Goal: Task Accomplishment & Management: Manage account settings

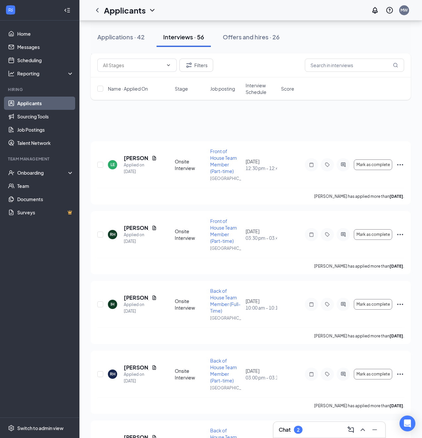
scroll to position [2217, 0]
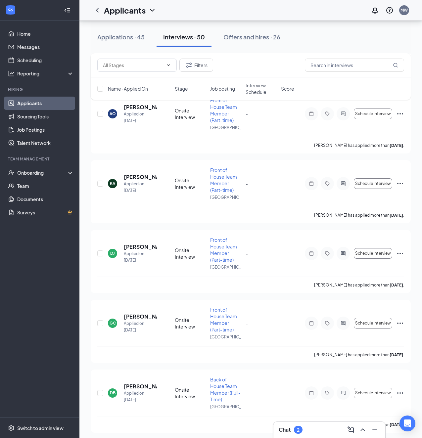
click at [126, 52] on div "Applications · 45 Interviews · 50 Offers and hires · 26" at bounding box center [251, 37] width 320 height 33
click at [126, 44] on button "Applications · 45" at bounding box center [121, 37] width 61 height 20
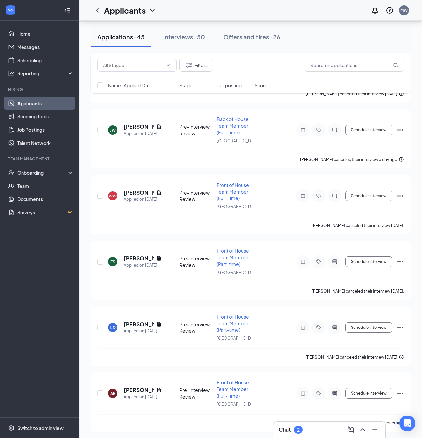
scroll to position [2624, 0]
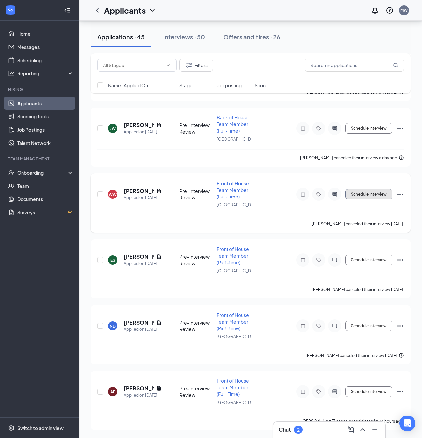
click at [370, 199] on button "Schedule Interview" at bounding box center [368, 194] width 47 height 11
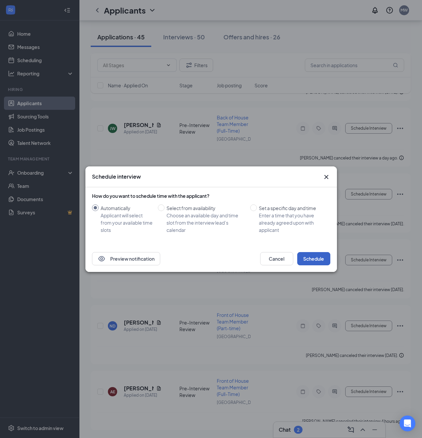
click at [322, 254] on button "Schedule" at bounding box center [313, 258] width 33 height 13
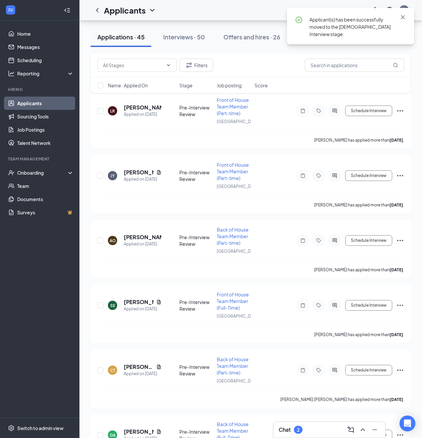
scroll to position [2194, 0]
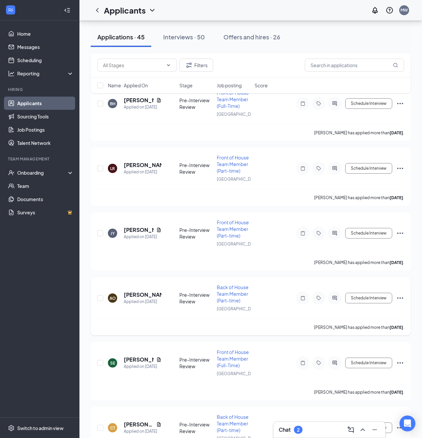
drag, startPoint x: 354, startPoint y: 310, endPoint x: 274, endPoint y: 310, distance: 80.1
click at [274, 310] on div "AO [PERSON_NAME] Applied on [DATE] Pre-Interview Review Back of House Team Memb…" at bounding box center [250, 301] width 307 height 35
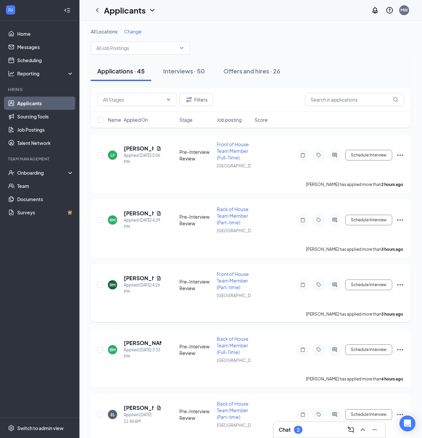
scroll to position [0, 0]
click at [370, 156] on button "Schedule Interview" at bounding box center [368, 155] width 47 height 11
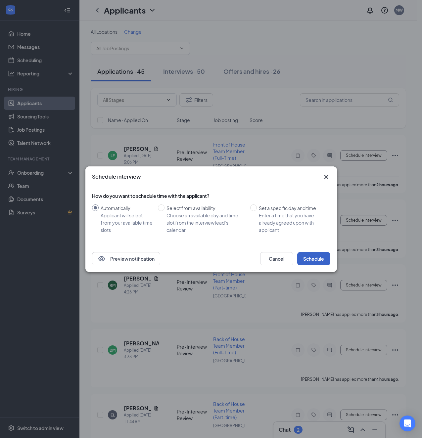
click at [321, 262] on button "Schedule" at bounding box center [313, 258] width 33 height 13
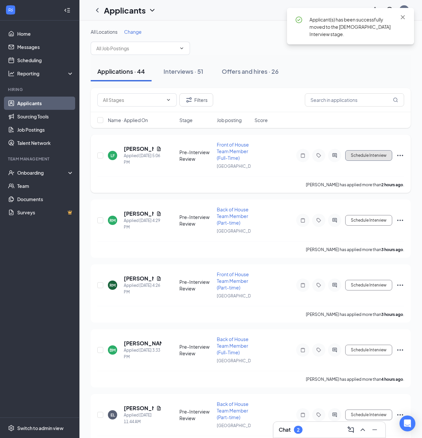
click at [367, 159] on button "Schedule Interview" at bounding box center [368, 155] width 47 height 11
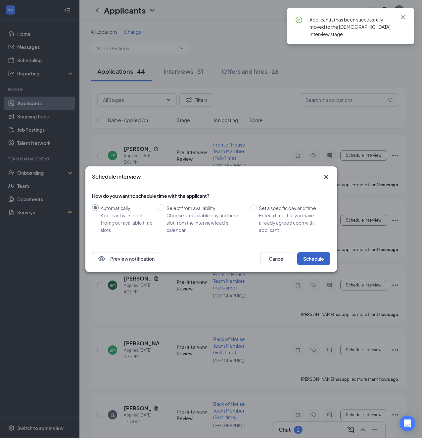
click at [327, 260] on button "Schedule" at bounding box center [313, 258] width 33 height 13
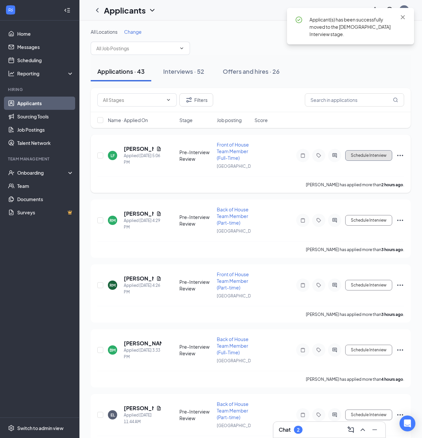
click at [367, 156] on button "Schedule Interview" at bounding box center [368, 155] width 47 height 11
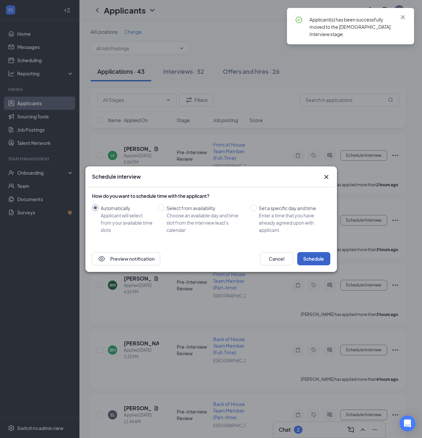
click at [316, 255] on button "Schedule" at bounding box center [313, 258] width 33 height 13
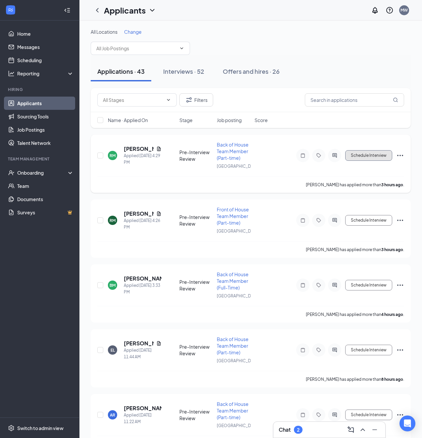
click at [353, 157] on button "Schedule Interview" at bounding box center [368, 155] width 47 height 11
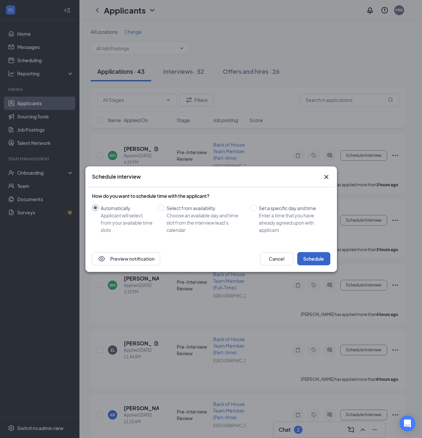
click at [320, 255] on button "Schedule" at bounding box center [313, 258] width 33 height 13
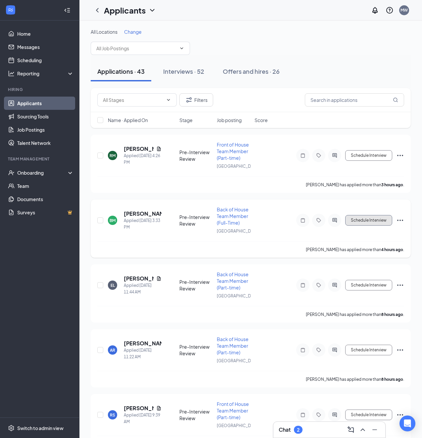
click at [373, 220] on button "Schedule Interview" at bounding box center [368, 220] width 47 height 11
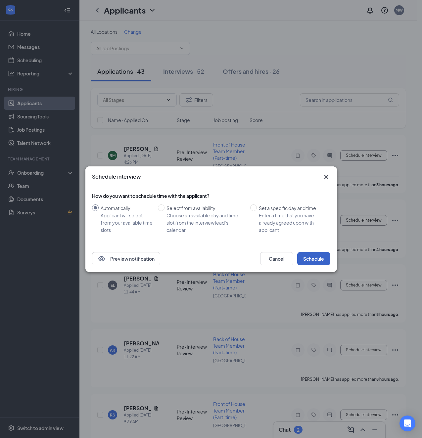
click at [318, 260] on button "Schedule" at bounding box center [313, 258] width 33 height 13
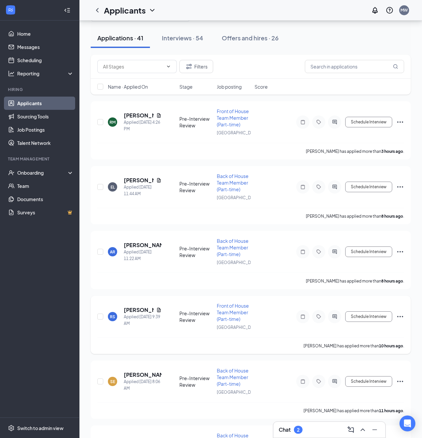
scroll to position [33, 0]
click at [359, 190] on button "Schedule Interview" at bounding box center [368, 187] width 47 height 11
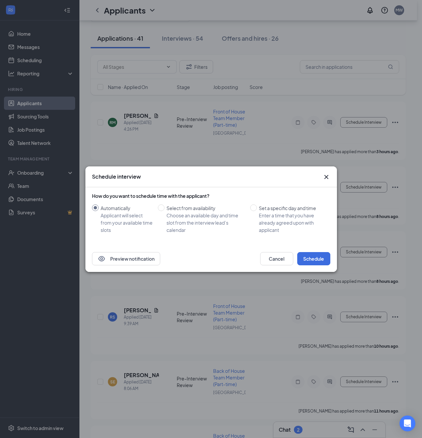
click at [319, 267] on div "Preview notification Cancel Schedule" at bounding box center [211, 259] width 252 height 26
click at [321, 258] on button "Schedule" at bounding box center [313, 258] width 33 height 13
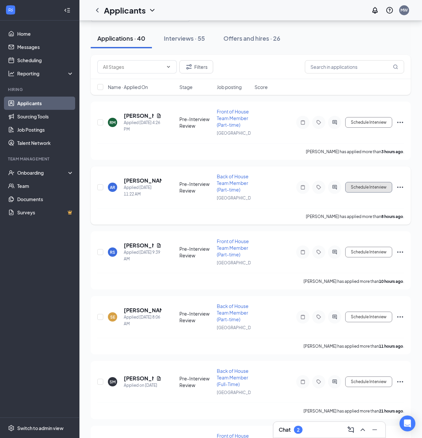
click at [369, 190] on button "Schedule Interview" at bounding box center [368, 187] width 47 height 11
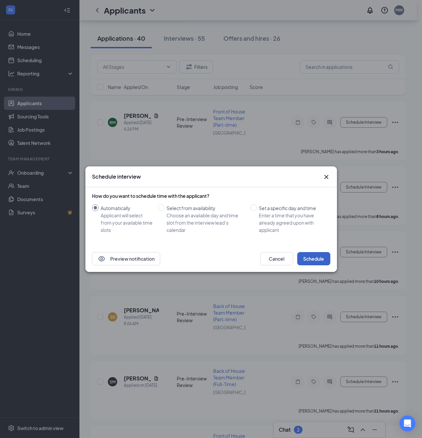
click at [306, 259] on button "Schedule" at bounding box center [313, 258] width 33 height 13
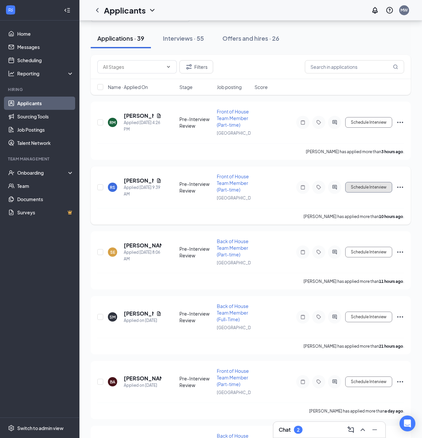
click at [366, 190] on button "Schedule Interview" at bounding box center [368, 187] width 47 height 11
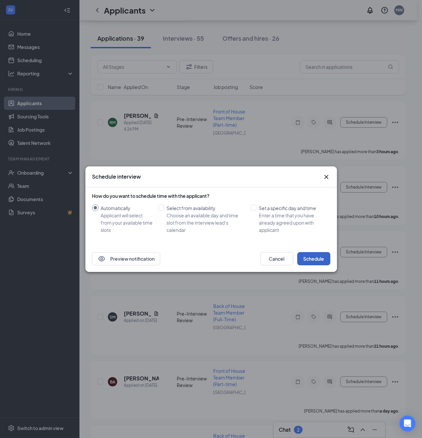
click at [321, 258] on button "Schedule" at bounding box center [313, 258] width 33 height 13
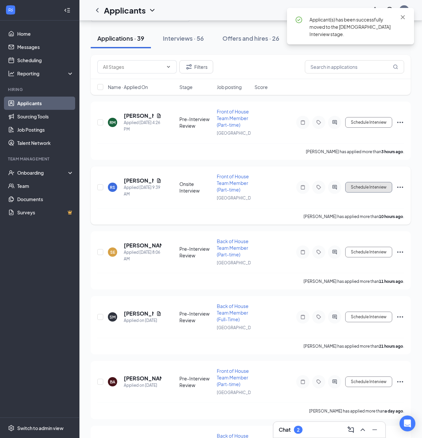
click at [374, 191] on button "Schedule Interview" at bounding box center [368, 187] width 47 height 11
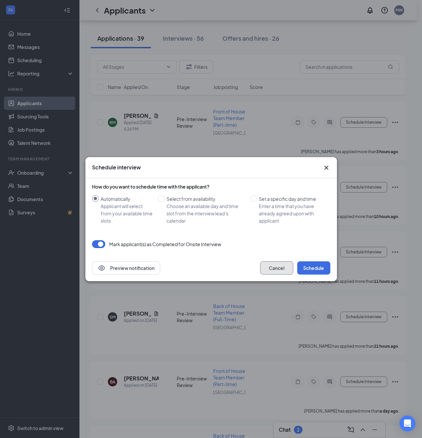
click at [281, 268] on button "Cancel" at bounding box center [276, 268] width 33 height 13
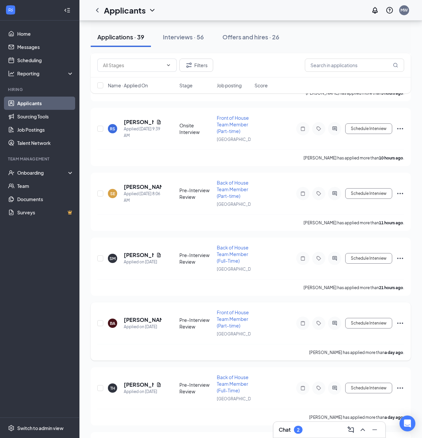
scroll to position [99, 0]
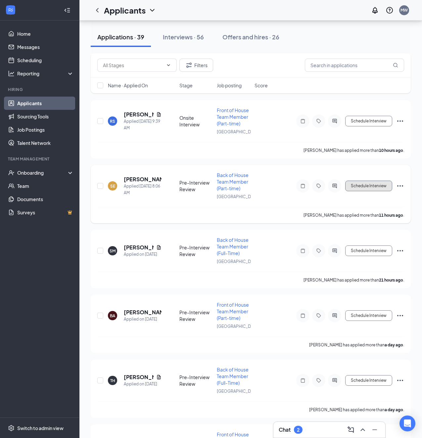
click at [360, 185] on button "Schedule Interview" at bounding box center [368, 186] width 47 height 11
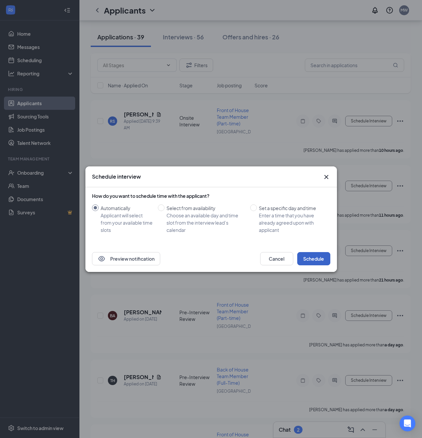
click at [309, 254] on button "Schedule" at bounding box center [313, 258] width 33 height 13
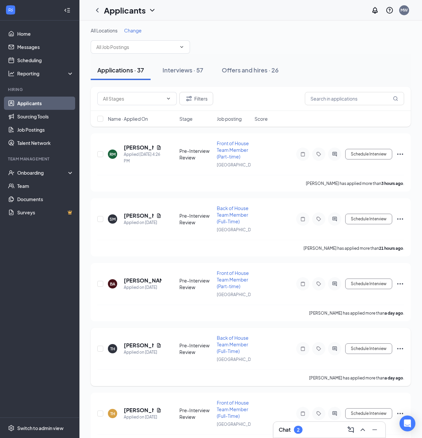
scroll to position [0, 0]
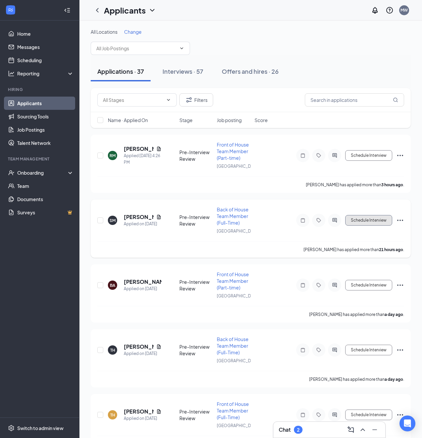
click at [360, 222] on button "Schedule Interview" at bounding box center [368, 220] width 47 height 11
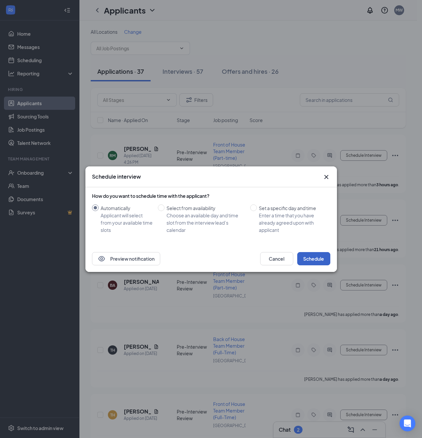
click at [320, 262] on button "Schedule" at bounding box center [313, 258] width 33 height 13
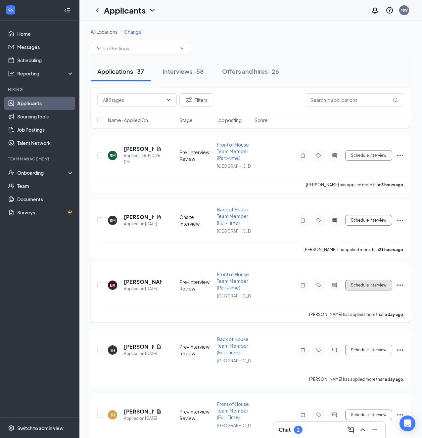
click at [364, 286] on button "Schedule Interview" at bounding box center [368, 285] width 47 height 11
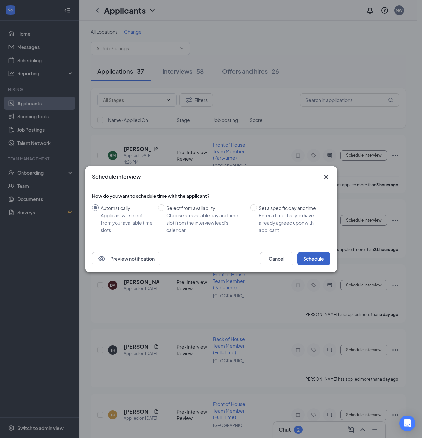
click at [318, 259] on button "Schedule" at bounding box center [313, 258] width 33 height 13
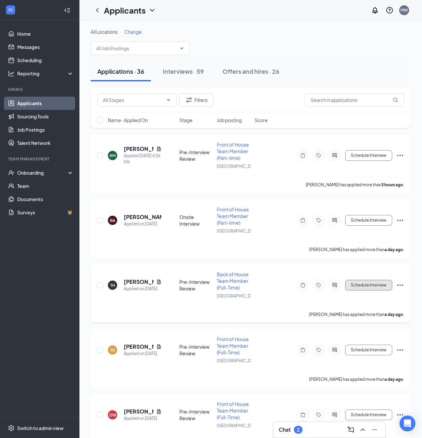
click at [361, 288] on button "Schedule Interview" at bounding box center [368, 285] width 47 height 11
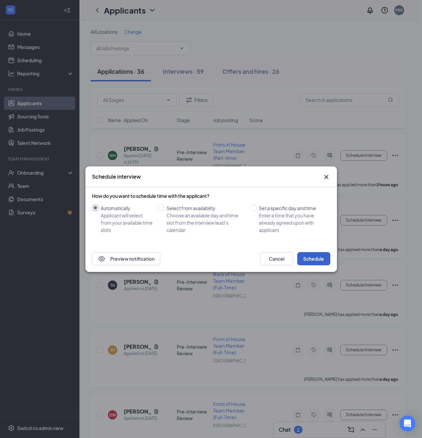
click at [316, 257] on button "Schedule" at bounding box center [313, 258] width 33 height 13
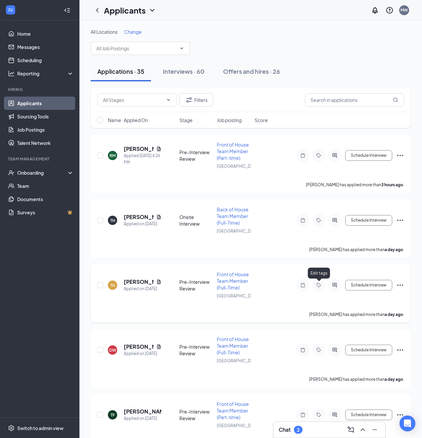
click at [321, 288] on icon "Tag" at bounding box center [319, 285] width 8 height 5
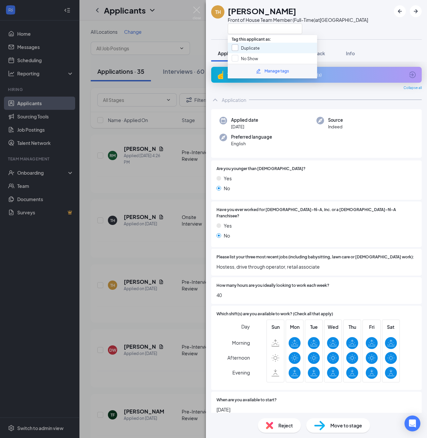
click at [232, 46] on input "Duplicate" at bounding box center [246, 47] width 28 height 7
checkbox input "true"
click at [60, 260] on div "TH [PERSON_NAME] Front of House Team Member (Full-Time) at [GEOGRAPHIC_DATA] Ap…" at bounding box center [213, 219] width 427 height 438
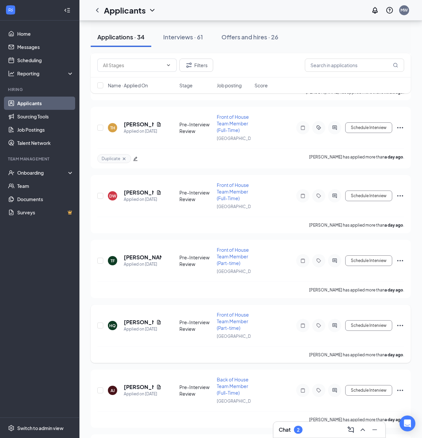
scroll to position [99, 0]
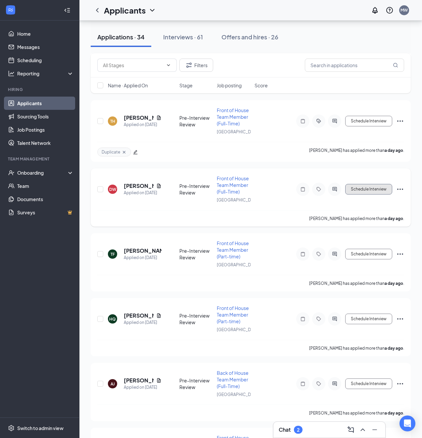
click at [358, 189] on button "Schedule Interview" at bounding box center [368, 189] width 47 height 11
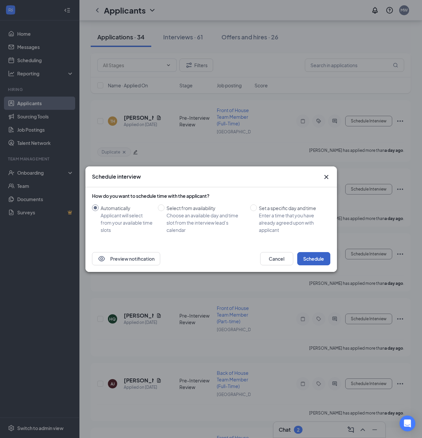
click at [308, 254] on button "Schedule" at bounding box center [313, 258] width 33 height 13
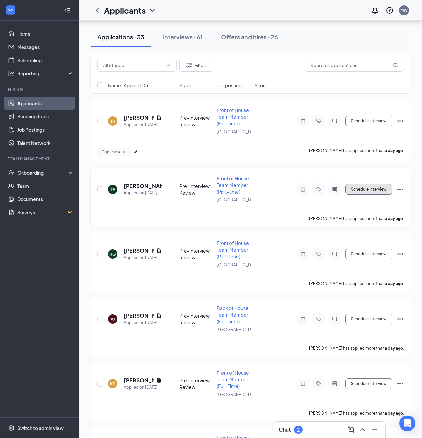
click at [382, 191] on button "Schedule Interview" at bounding box center [368, 189] width 47 height 11
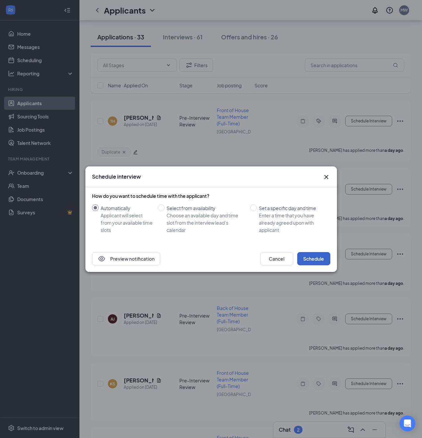
click at [312, 259] on button "Schedule" at bounding box center [313, 258] width 33 height 13
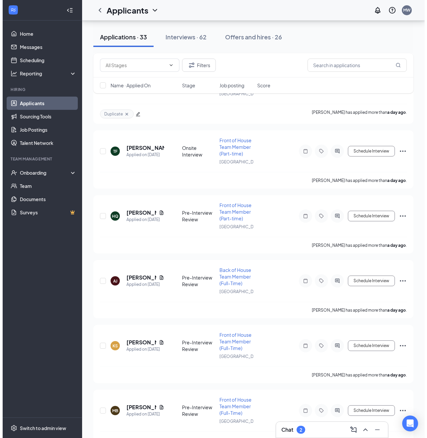
scroll to position [166, 0]
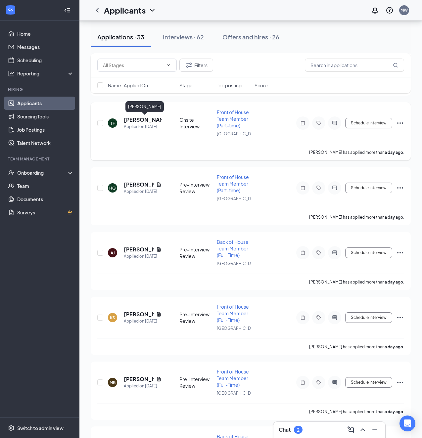
click at [146, 120] on h5 "[PERSON_NAME]" at bounding box center [143, 119] width 38 height 7
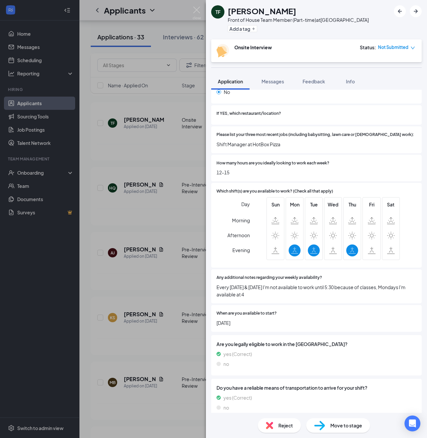
scroll to position [155, 0]
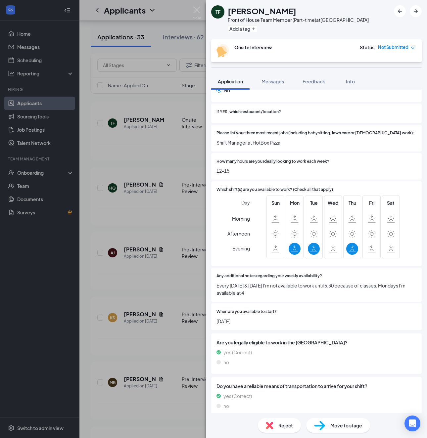
click at [164, 189] on div "TF [PERSON_NAME] Front of House Team Member (Part-time) at [GEOGRAPHIC_DATA] Ad…" at bounding box center [213, 219] width 427 height 438
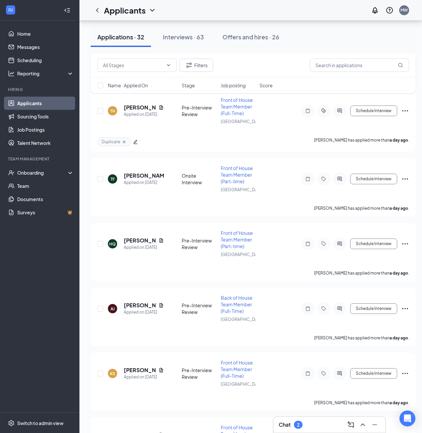
scroll to position [99, 0]
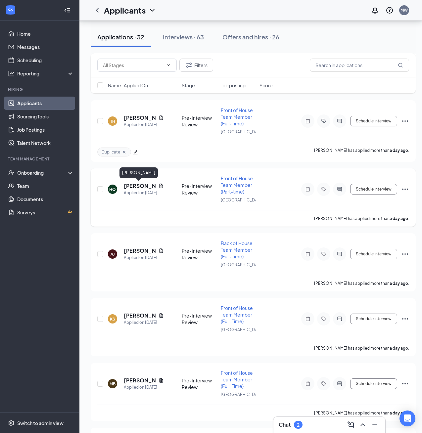
click at [132, 184] on h5 "[PERSON_NAME]" at bounding box center [140, 185] width 32 height 7
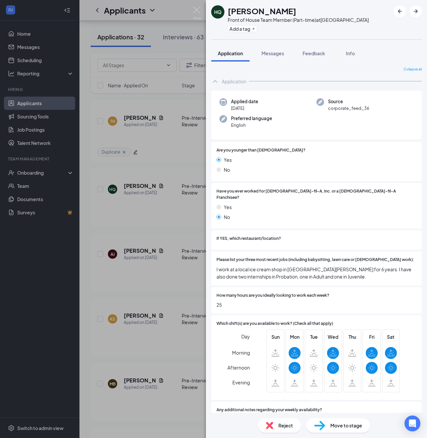
click at [131, 183] on div "HQ [PERSON_NAME] Front of House Team Member (Part-time) at [GEOGRAPHIC_DATA] Ad…" at bounding box center [213, 219] width 427 height 438
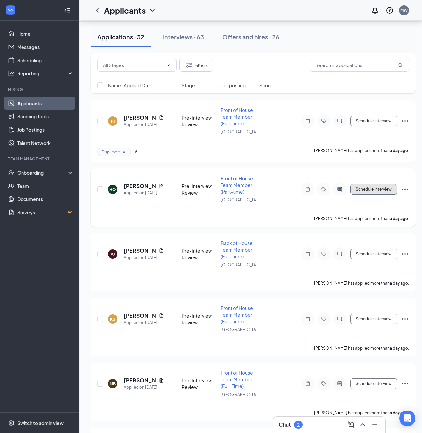
click at [364, 190] on button "Schedule Interview" at bounding box center [373, 189] width 47 height 11
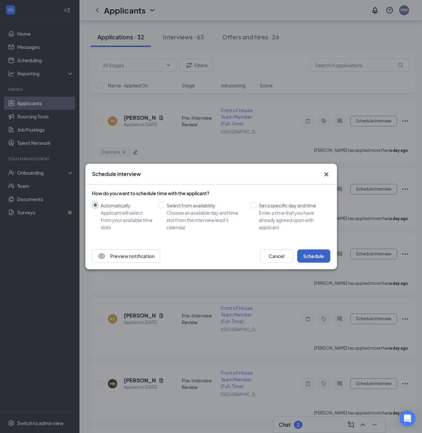
click at [312, 255] on button "Schedule" at bounding box center [313, 256] width 33 height 13
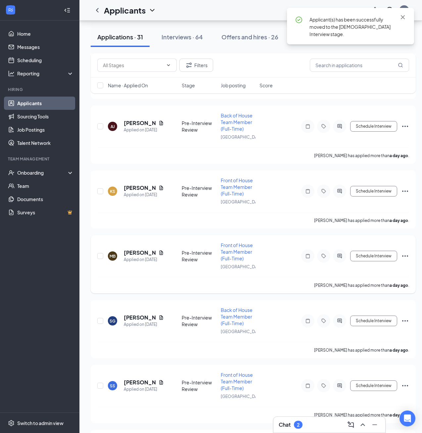
scroll to position [132, 0]
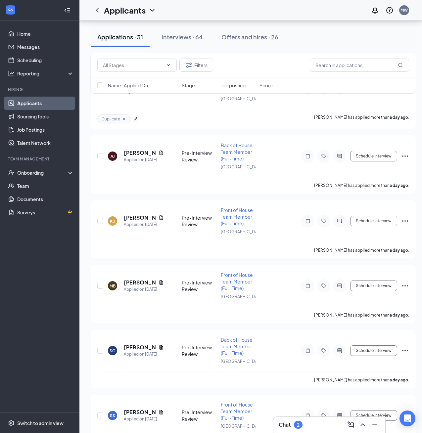
click at [317, 426] on div "Chat 2" at bounding box center [329, 425] width 101 height 11
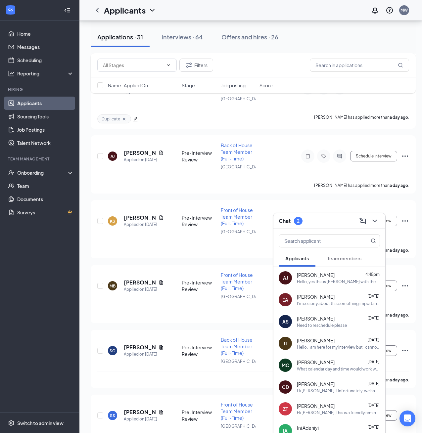
click at [29, 366] on ul "Home Messages Scheduling Reporting Hiring Applicants Sourcing Tools Job Posting…" at bounding box center [39, 217] width 79 height 392
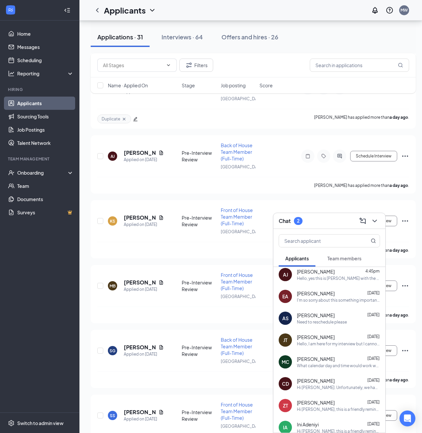
scroll to position [0, 0]
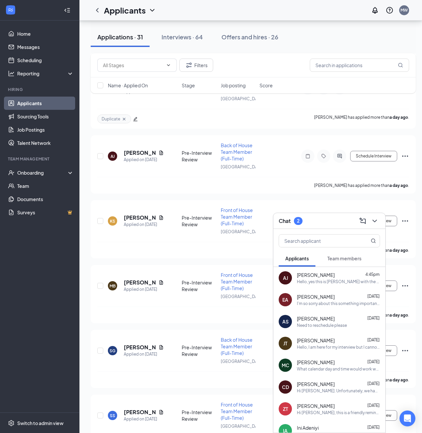
click at [343, 256] on span "Team members" at bounding box center [345, 259] width 34 height 6
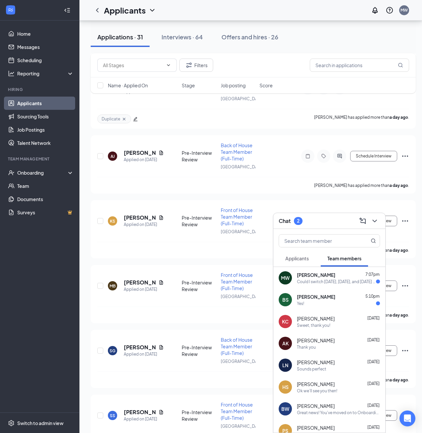
click at [332, 283] on div "Could I switch [DATE], [DATE], and [DATE] to 4-7pm, [DATE] 10am-2pm, and then g…" at bounding box center [336, 282] width 79 height 6
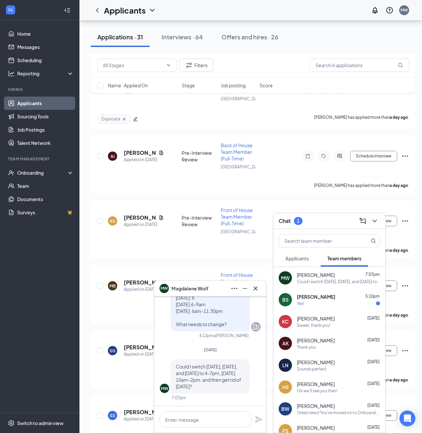
click at [232, 389] on p "Could I switch [DATE], [DATE], and [DATE] to 4-7pm, [DATE] 10am-2pm, and then g…" at bounding box center [210, 377] width 69 height 26
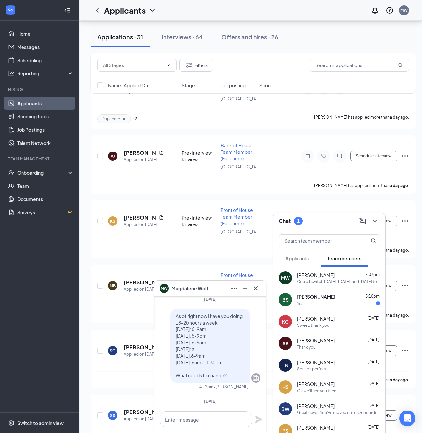
scroll to position [-61, 0]
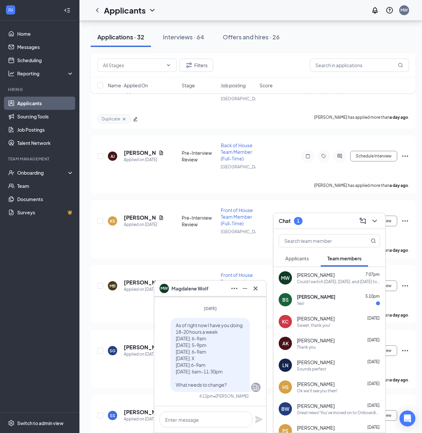
click at [51, 369] on ul "Home Messages Scheduling Reporting Hiring Applicants Sourcing Tools Job Posting…" at bounding box center [39, 217] width 79 height 392
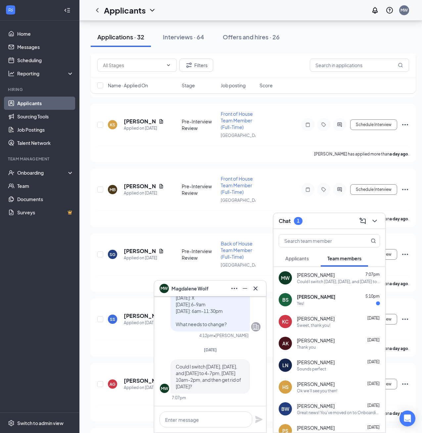
scroll to position [232, 0]
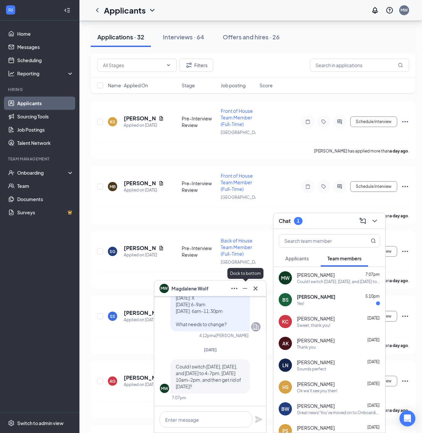
click at [245, 288] on icon "Minimize" at bounding box center [245, 289] width 8 height 8
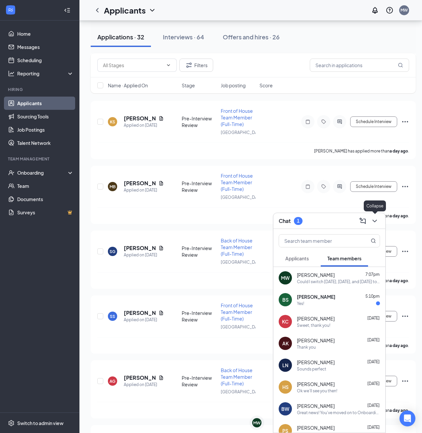
click at [376, 223] on icon "ChevronDown" at bounding box center [375, 221] width 8 height 8
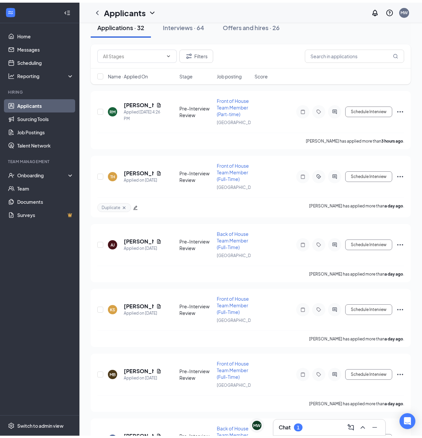
scroll to position [0, 0]
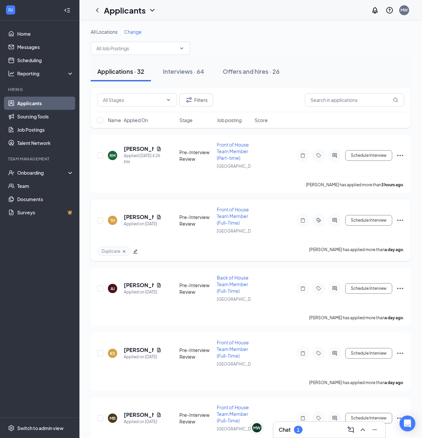
drag, startPoint x: 252, startPoint y: 196, endPoint x: 261, endPoint y: 259, distance: 64.1
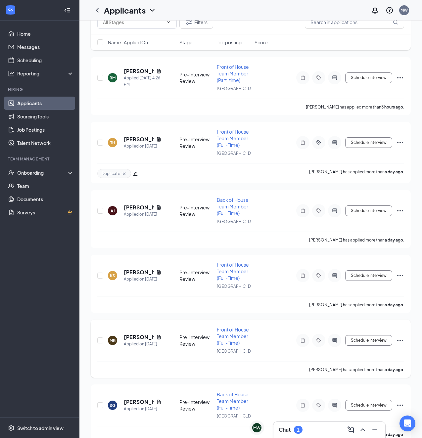
scroll to position [99, 0]
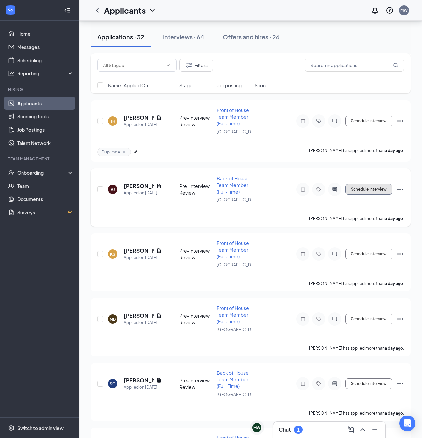
click at [359, 192] on button "Schedule Interview" at bounding box center [368, 189] width 47 height 11
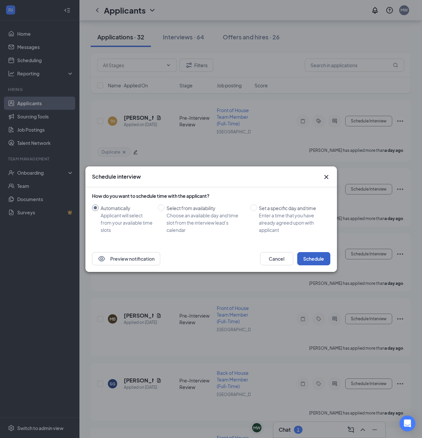
click at [308, 262] on button "Schedule" at bounding box center [313, 258] width 33 height 13
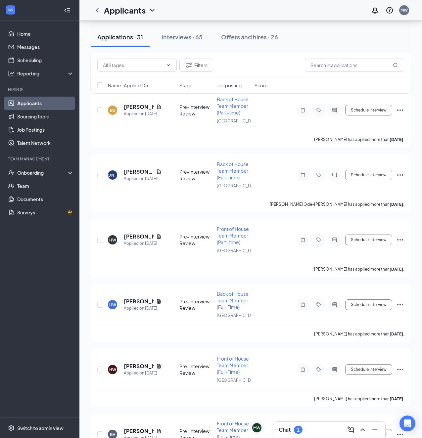
scroll to position [1126, 0]
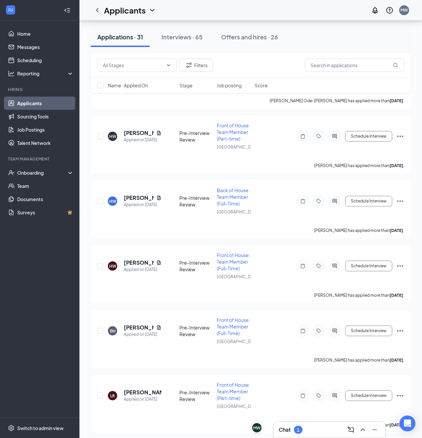
drag, startPoint x: 237, startPoint y: 255, endPoint x: 418, endPoint y: 190, distance: 191.6
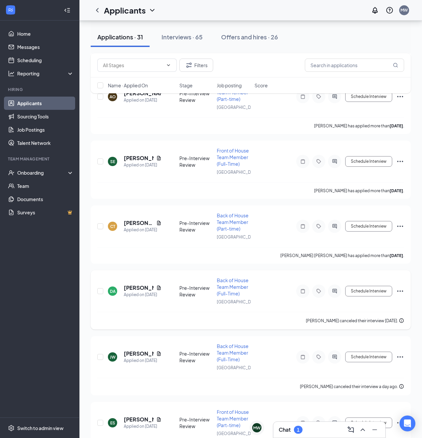
scroll to position [3573, 0]
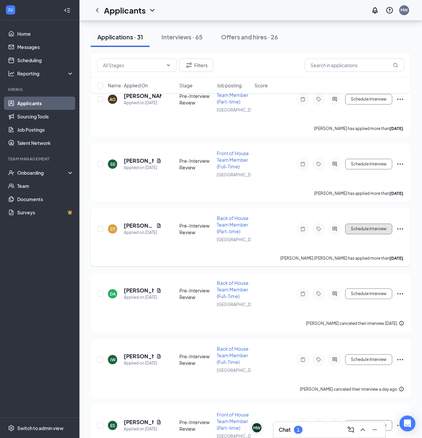
click at [373, 227] on button "Schedule Interview" at bounding box center [368, 229] width 47 height 11
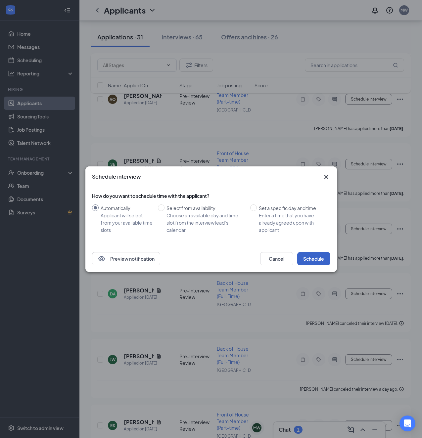
click at [322, 259] on button "Schedule" at bounding box center [313, 258] width 33 height 13
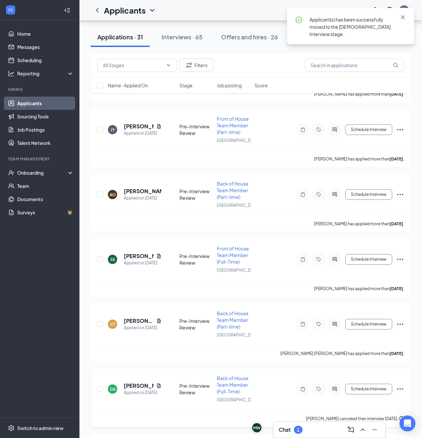
scroll to position [3474, 0]
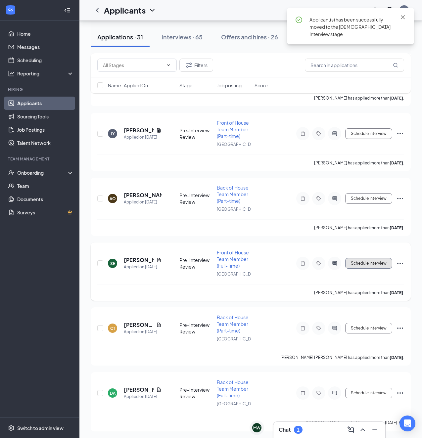
click at [359, 263] on button "Schedule Interview" at bounding box center [368, 263] width 47 height 11
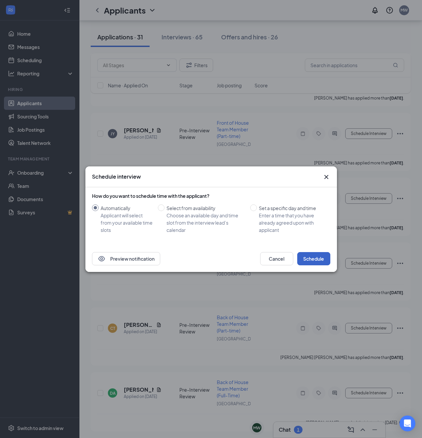
click at [319, 262] on button "Schedule" at bounding box center [313, 258] width 33 height 13
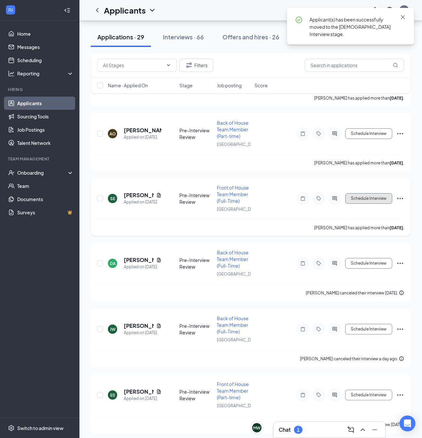
click at [371, 201] on button "Schedule Interview" at bounding box center [368, 198] width 47 height 11
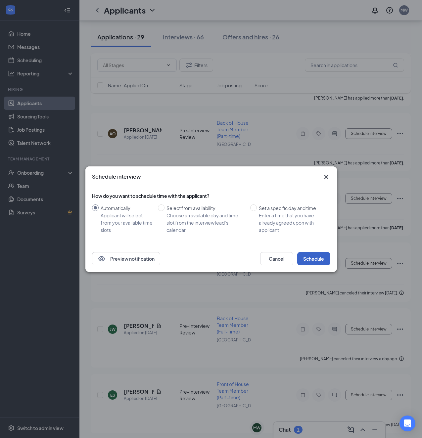
click at [318, 257] on button "Schedule" at bounding box center [313, 258] width 33 height 13
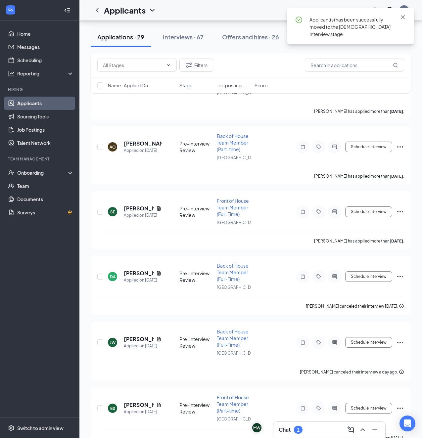
scroll to position [3407, 0]
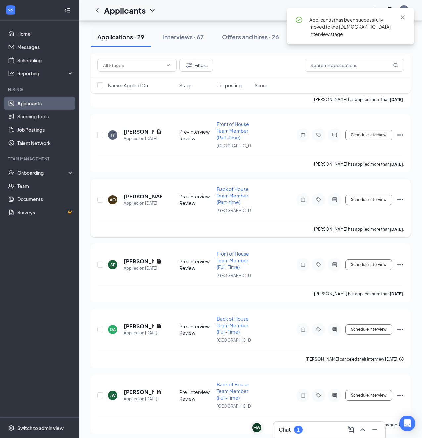
click at [372, 206] on div "Schedule Interview" at bounding box center [344, 199] width 119 height 13
click at [374, 195] on button "Schedule Interview" at bounding box center [368, 200] width 47 height 11
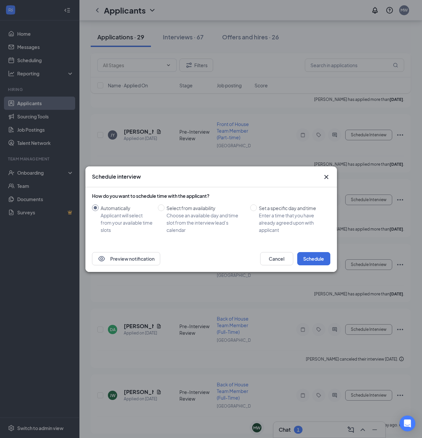
click at [314, 245] on div "How do you want to schedule time with the applicant? Automatically Applicant wi…" at bounding box center [211, 216] width 238 height 58
click at [317, 255] on button "Schedule" at bounding box center [313, 258] width 33 height 13
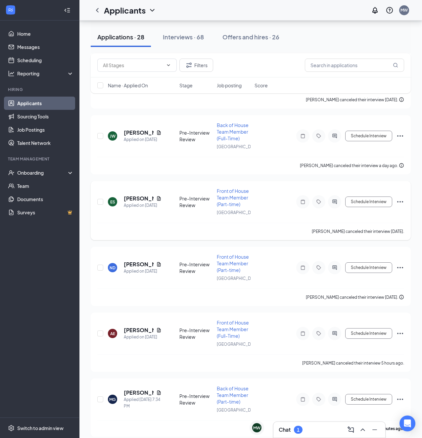
drag, startPoint x: 0, startPoint y: 278, endPoint x: 191, endPoint y: 229, distance: 197.2
click at [0, 278] on ul "Home Messages Scheduling Reporting Hiring Applicants Sourcing Tools Job Posting…" at bounding box center [39, 219] width 79 height 397
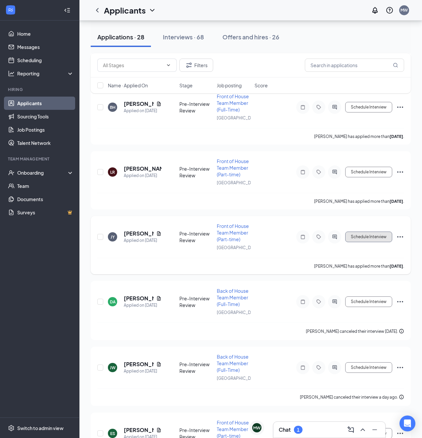
click at [360, 239] on button "Schedule Interview" at bounding box center [368, 237] width 47 height 11
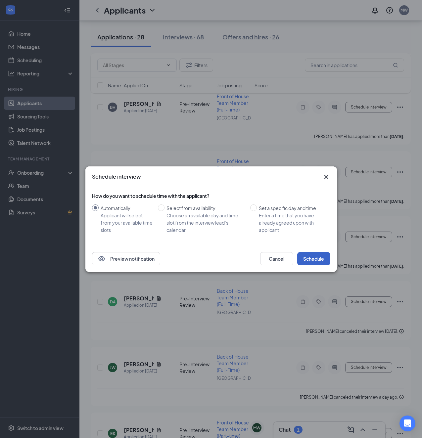
click at [318, 261] on button "Schedule" at bounding box center [313, 258] width 33 height 13
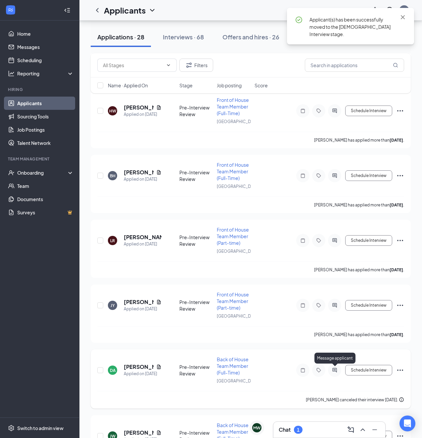
scroll to position [3076, 0]
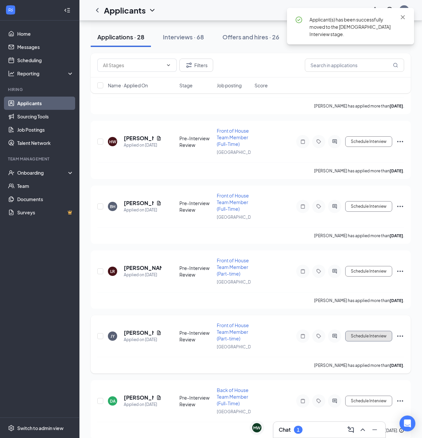
click at [374, 337] on button "Schedule Interview" at bounding box center [368, 336] width 47 height 11
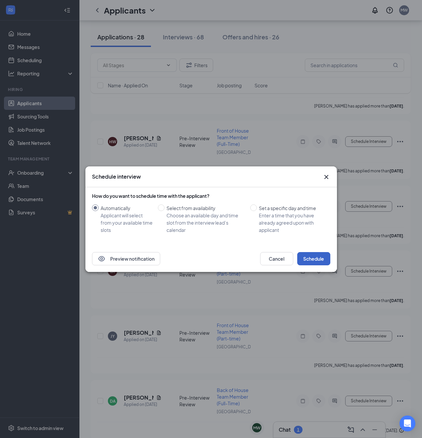
click at [328, 263] on button "Schedule" at bounding box center [313, 258] width 33 height 13
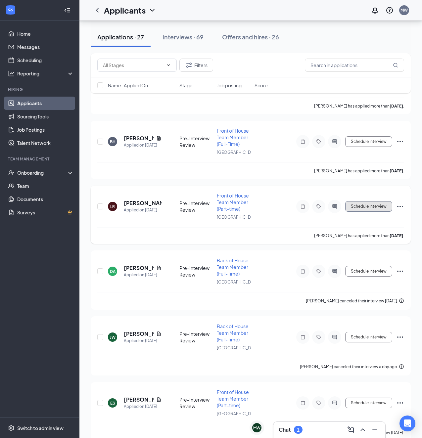
click at [360, 203] on button "Schedule Interview" at bounding box center [368, 206] width 47 height 11
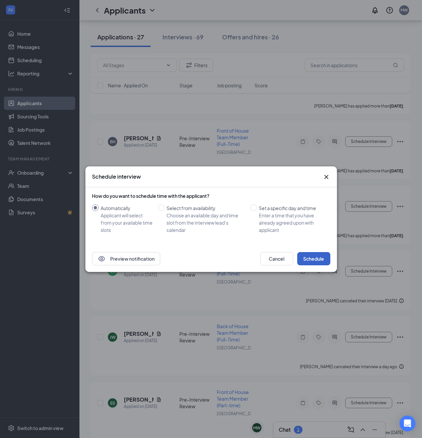
click at [313, 258] on button "Schedule" at bounding box center [313, 258] width 33 height 13
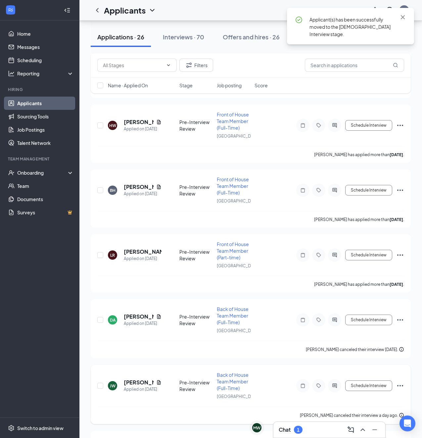
scroll to position [3010, 0]
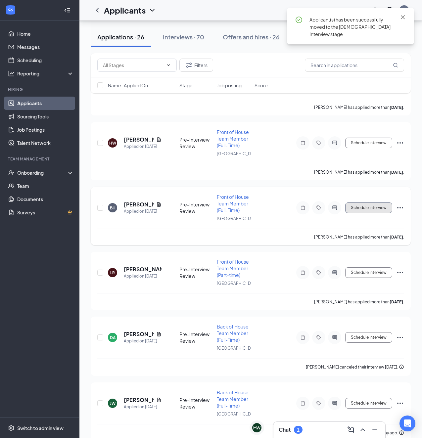
click at [360, 210] on button "Schedule Interview" at bounding box center [368, 208] width 47 height 11
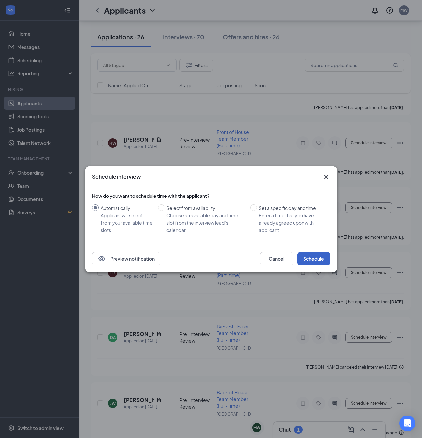
click at [320, 262] on button "Schedule" at bounding box center [313, 258] width 33 height 13
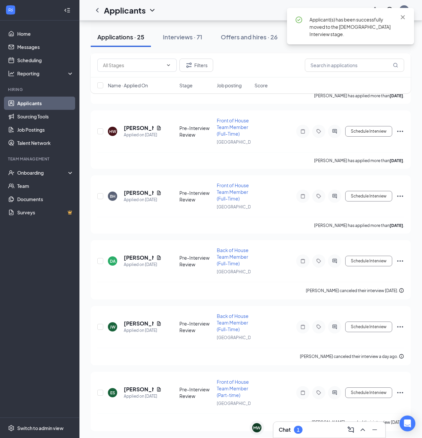
scroll to position [2944, 0]
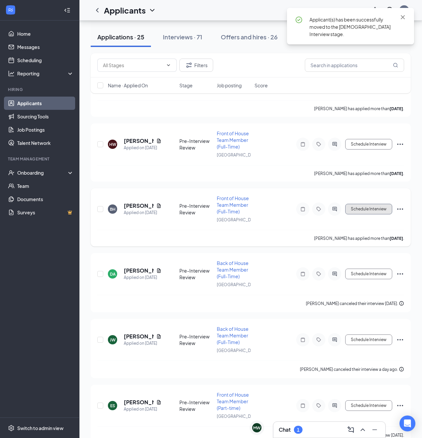
click at [368, 212] on button "Schedule Interview" at bounding box center [368, 209] width 47 height 11
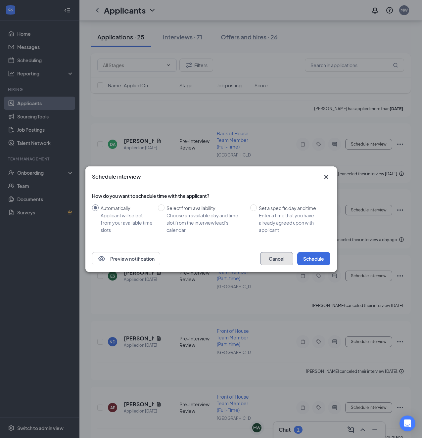
click at [278, 260] on button "Cancel" at bounding box center [276, 258] width 33 height 13
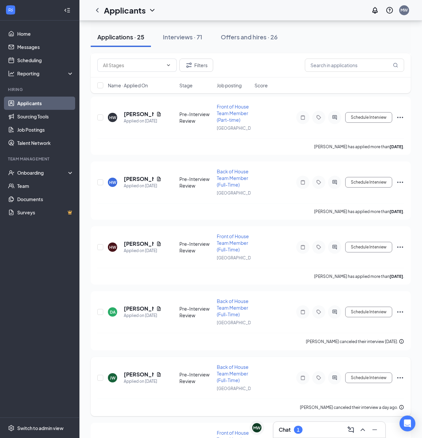
scroll to position [2778, 0]
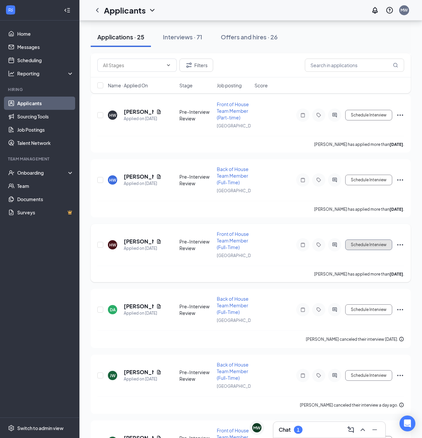
click at [377, 245] on button "Schedule Interview" at bounding box center [368, 245] width 47 height 11
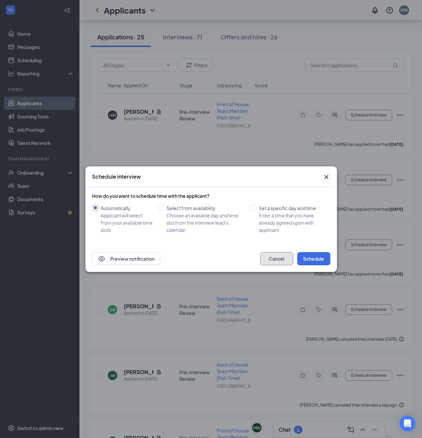
click at [278, 257] on button "Cancel" at bounding box center [276, 258] width 33 height 13
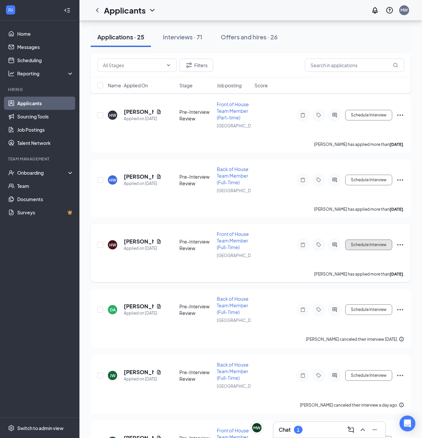
click at [369, 245] on button "Schedule Interview" at bounding box center [368, 245] width 47 height 11
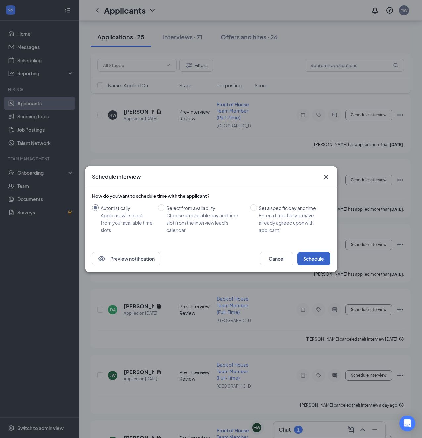
click at [317, 265] on button "Schedule" at bounding box center [313, 258] width 33 height 13
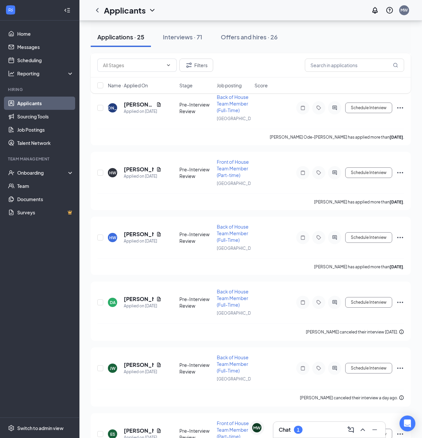
scroll to position [2613, 0]
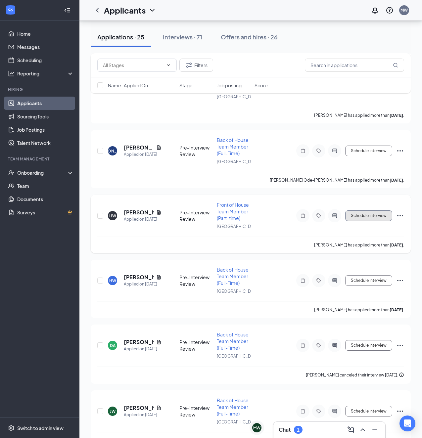
click at [357, 215] on button "Schedule Interview" at bounding box center [368, 216] width 47 height 11
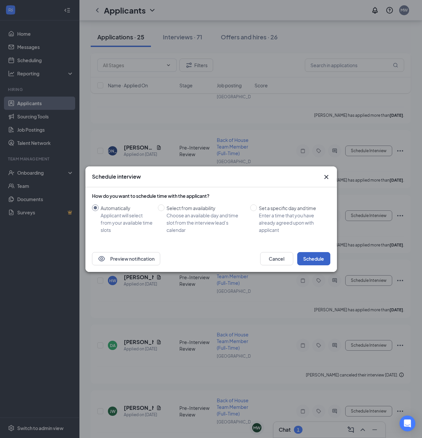
click at [315, 260] on button "Schedule" at bounding box center [313, 258] width 33 height 13
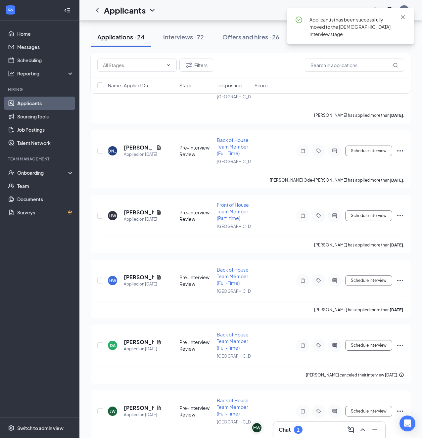
scroll to position [2546, 0]
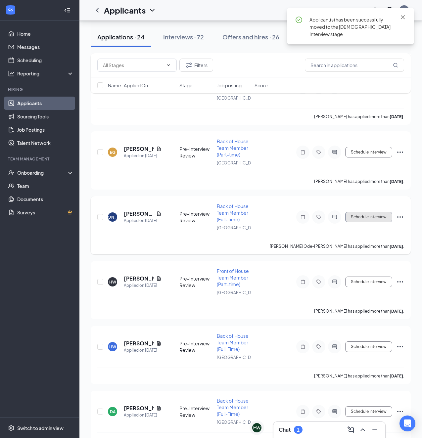
click at [367, 218] on button "Schedule Interview" at bounding box center [368, 217] width 47 height 11
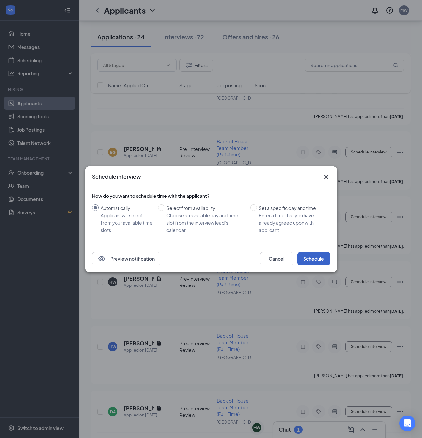
click at [307, 262] on button "Schedule" at bounding box center [313, 258] width 33 height 13
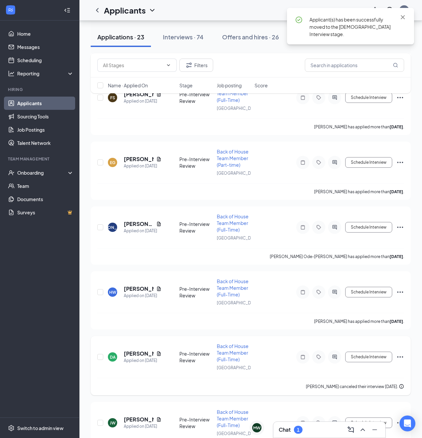
scroll to position [2447, 0]
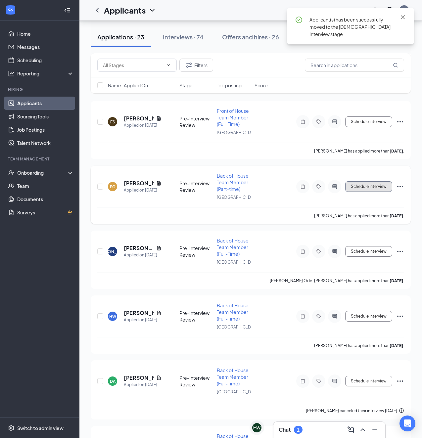
click at [372, 185] on button "Schedule Interview" at bounding box center [368, 186] width 47 height 11
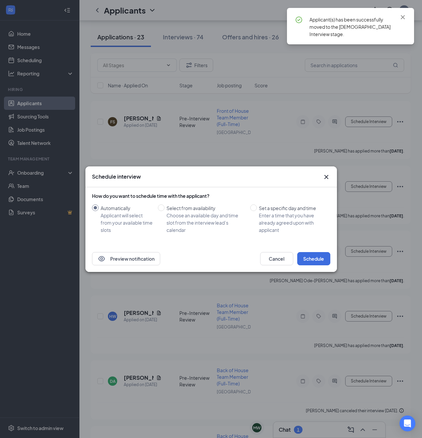
click at [322, 245] on div "How do you want to schedule time with the applicant? Automatically Applicant wi…" at bounding box center [211, 216] width 238 height 58
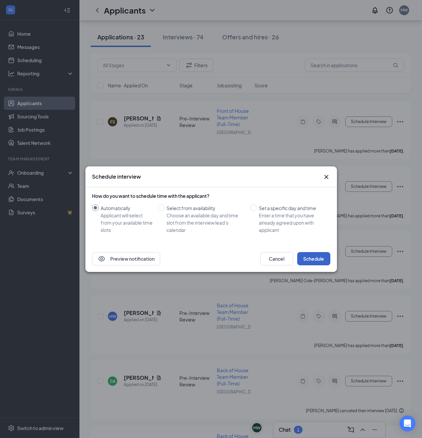
click at [318, 261] on button "Schedule" at bounding box center [313, 258] width 33 height 13
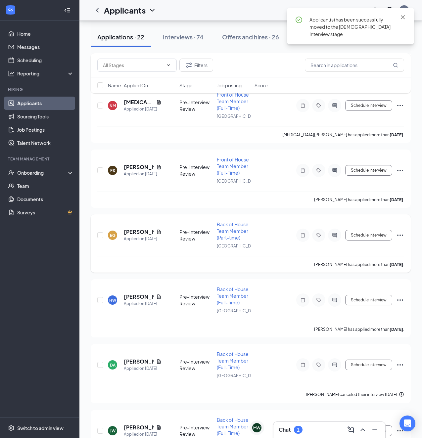
scroll to position [2281, 0]
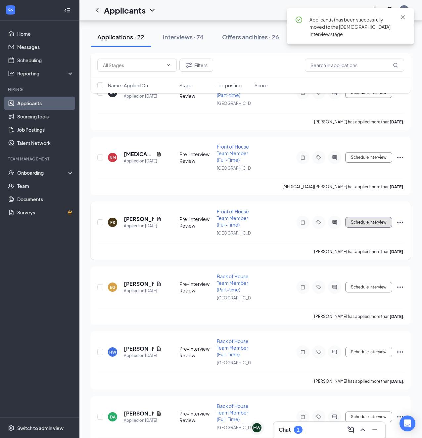
click at [363, 222] on button "Schedule Interview" at bounding box center [368, 222] width 47 height 11
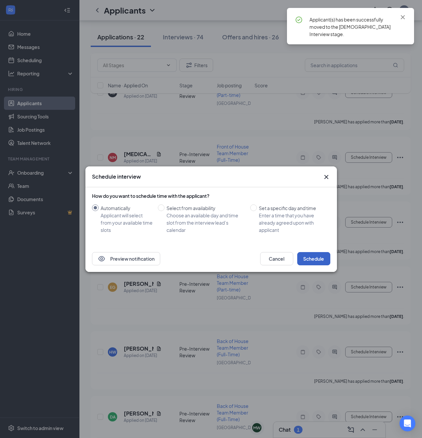
click at [315, 254] on button "Schedule" at bounding box center [313, 258] width 33 height 13
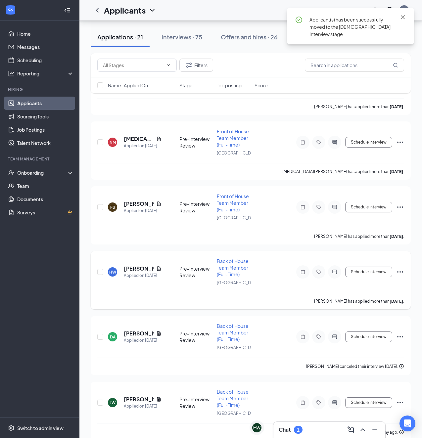
scroll to position [2215, 0]
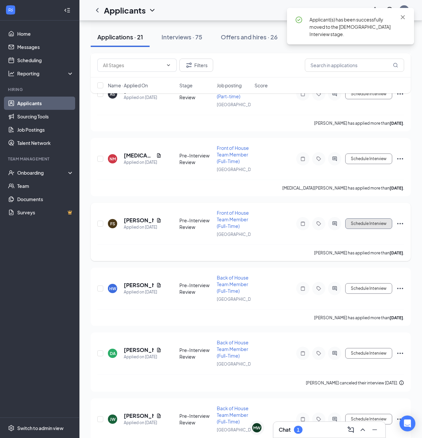
click at [372, 228] on button "Schedule Interview" at bounding box center [368, 224] width 47 height 11
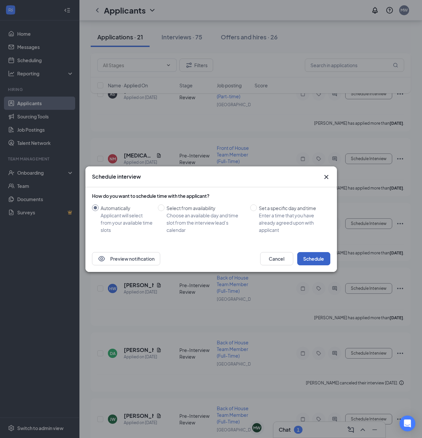
click at [319, 263] on button "Schedule" at bounding box center [313, 258] width 33 height 13
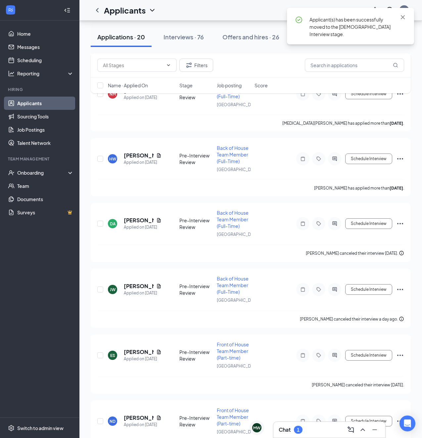
click at [48, 274] on ul "Home Messages Scheduling Reporting Hiring Applicants Sourcing Tools Job Posting…" at bounding box center [39, 219] width 79 height 397
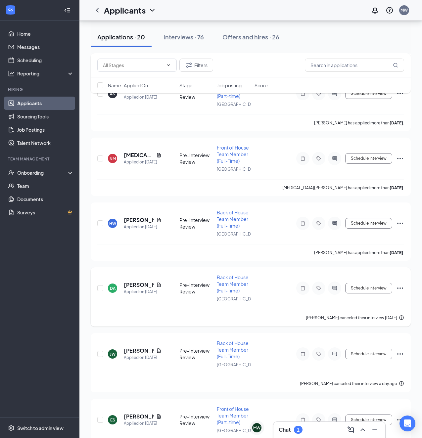
scroll to position [2149, 0]
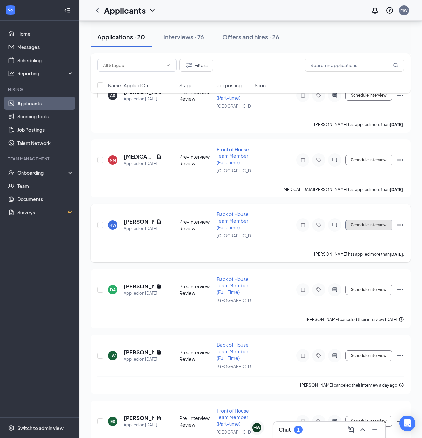
click at [368, 221] on button "Schedule Interview" at bounding box center [368, 225] width 47 height 11
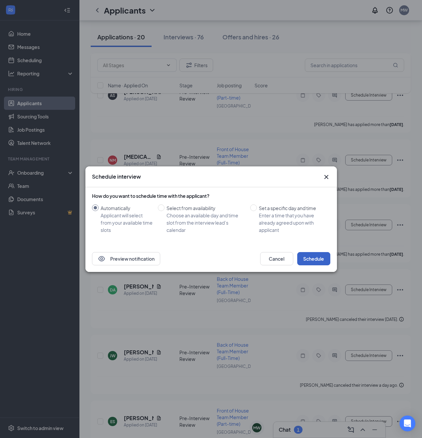
click at [315, 257] on button "Schedule" at bounding box center [313, 258] width 33 height 13
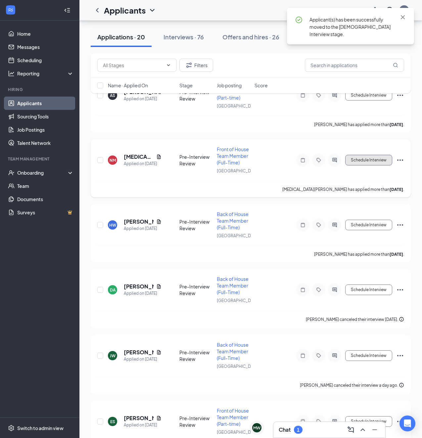
click at [358, 162] on button "Schedule Interview" at bounding box center [368, 160] width 47 height 11
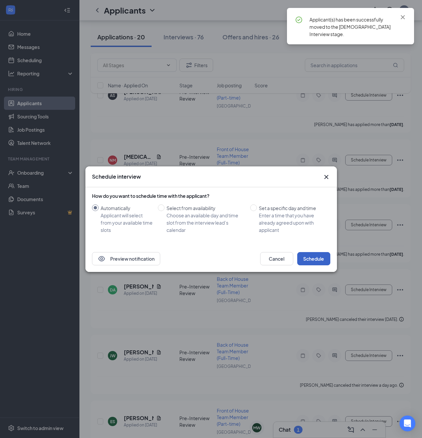
click at [315, 259] on button "Schedule" at bounding box center [313, 258] width 33 height 13
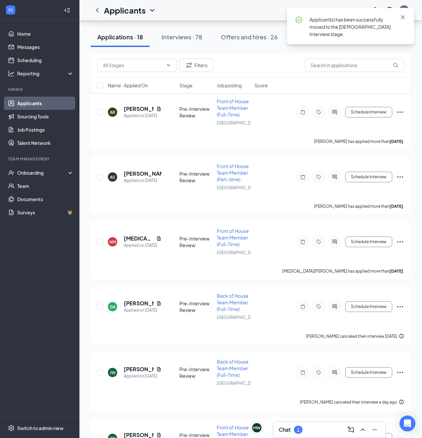
scroll to position [1983, 0]
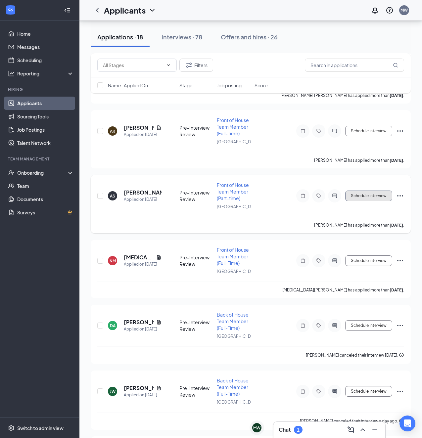
click at [368, 198] on button "Schedule Interview" at bounding box center [368, 196] width 47 height 11
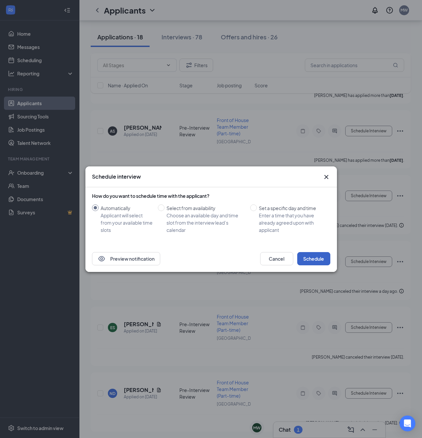
click at [311, 257] on button "Schedule" at bounding box center [313, 258] width 33 height 13
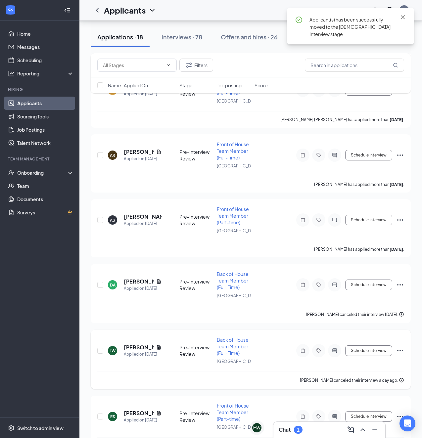
scroll to position [1884, 0]
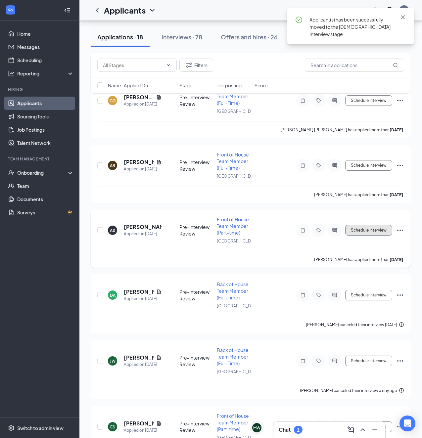
click at [361, 229] on button "Schedule Interview" at bounding box center [368, 230] width 47 height 11
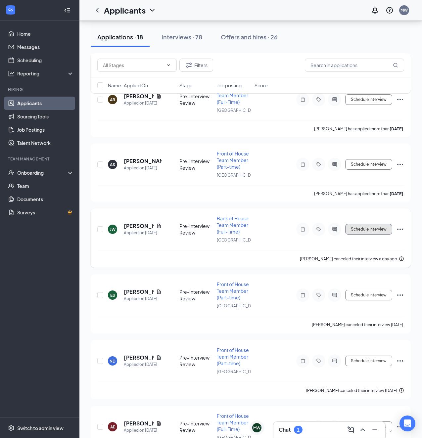
scroll to position [1883, 0]
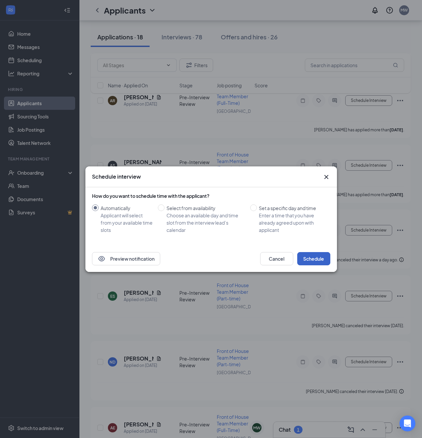
click at [308, 259] on button "Schedule" at bounding box center [313, 258] width 33 height 13
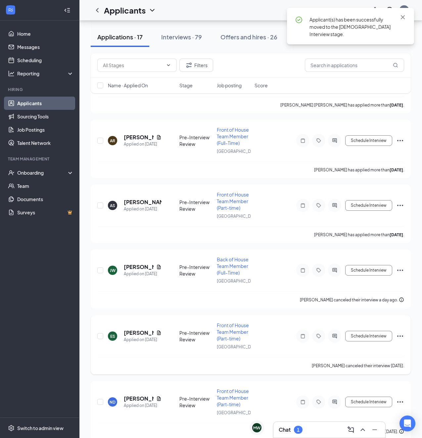
scroll to position [1817, 0]
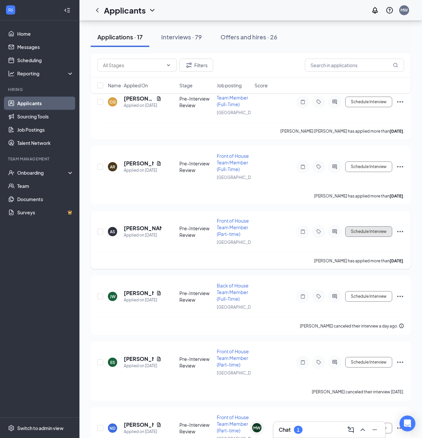
click at [355, 234] on button "Schedule Interview" at bounding box center [368, 232] width 47 height 11
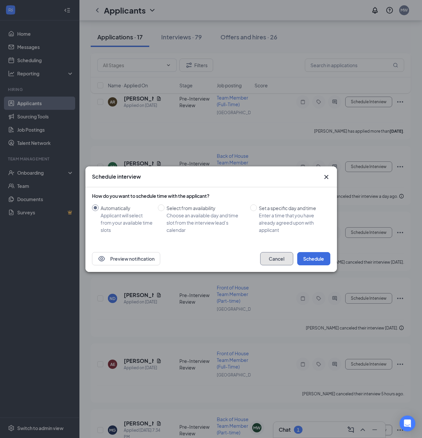
click at [277, 260] on button "Cancel" at bounding box center [276, 258] width 33 height 13
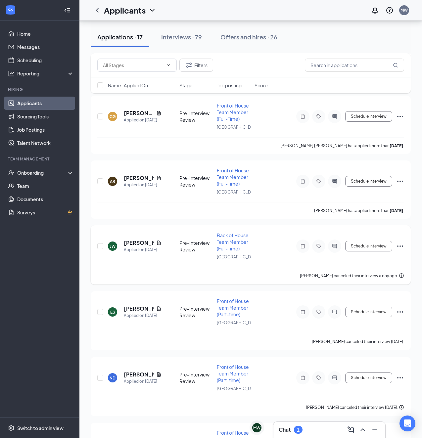
scroll to position [1717, 0]
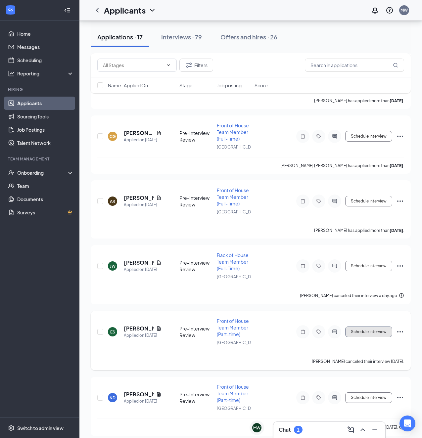
click at [366, 335] on button "Schedule Interview" at bounding box center [368, 332] width 47 height 11
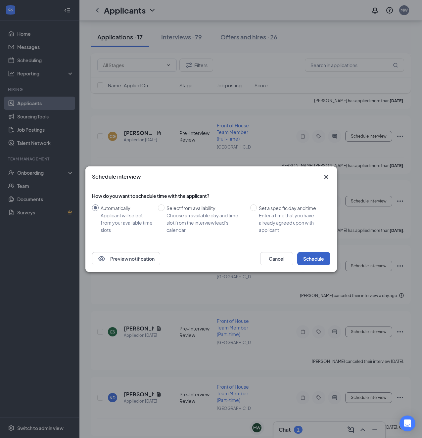
click at [305, 261] on button "Schedule" at bounding box center [313, 258] width 33 height 13
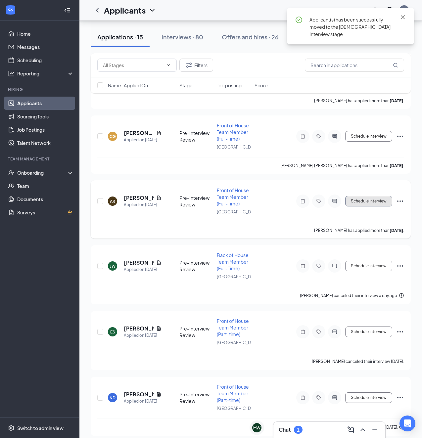
click at [368, 201] on button "Schedule Interview" at bounding box center [368, 201] width 47 height 11
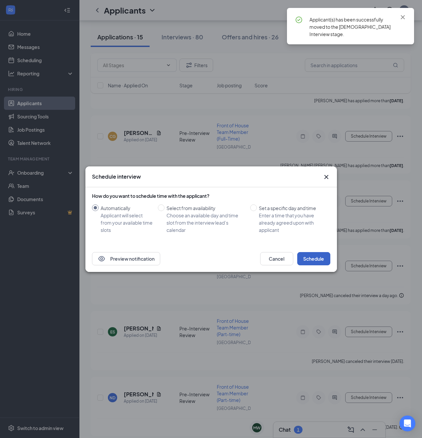
click at [319, 261] on button "Schedule" at bounding box center [313, 258] width 33 height 13
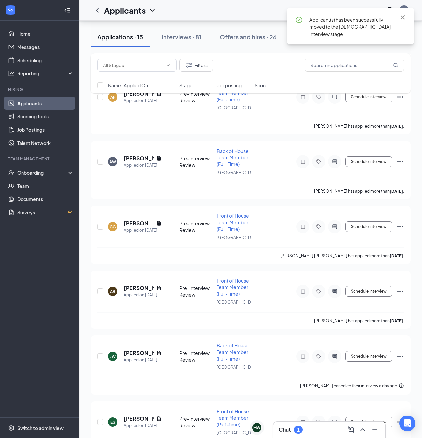
scroll to position [1585, 0]
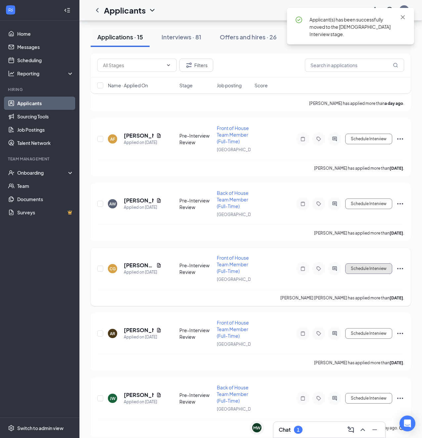
click at [357, 272] on button "Schedule Interview" at bounding box center [368, 269] width 47 height 11
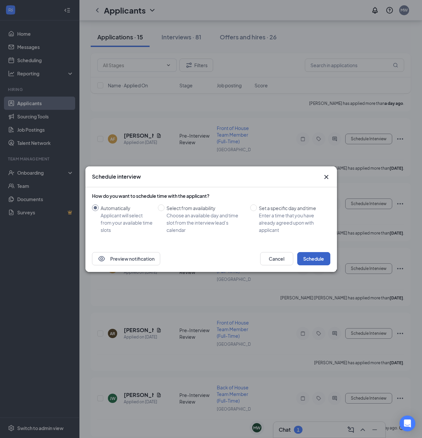
click at [312, 264] on button "Schedule" at bounding box center [313, 258] width 33 height 13
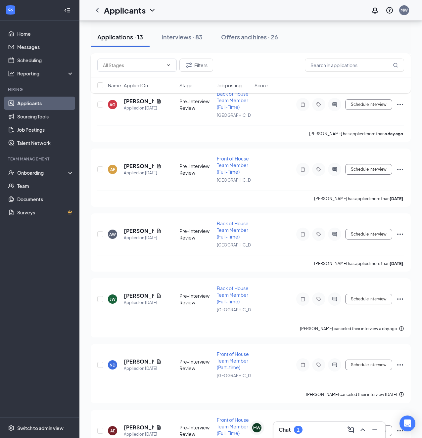
scroll to position [1319, 0]
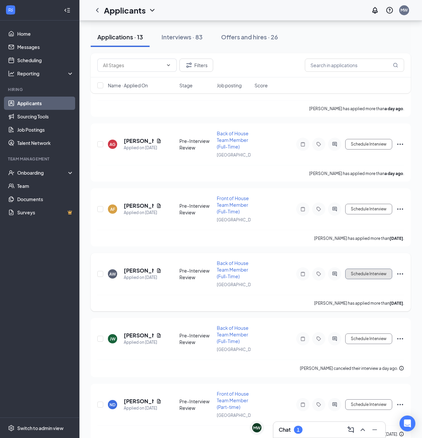
click at [361, 276] on button "Schedule Interview" at bounding box center [368, 274] width 47 height 11
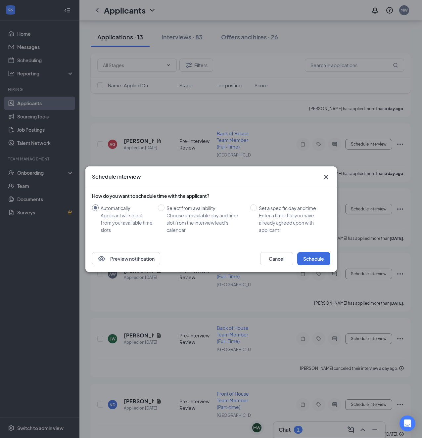
click at [315, 250] on div "Preview notification Cancel Schedule" at bounding box center [211, 259] width 252 height 26
click at [315, 256] on button "Schedule" at bounding box center [313, 258] width 33 height 13
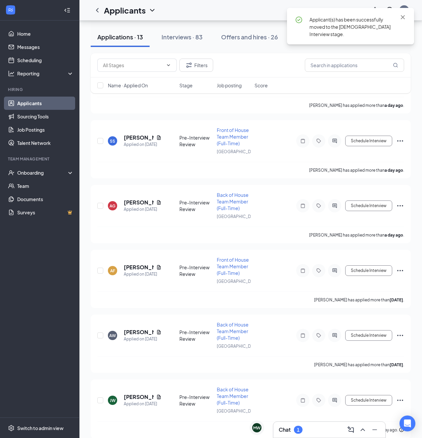
scroll to position [1253, 0]
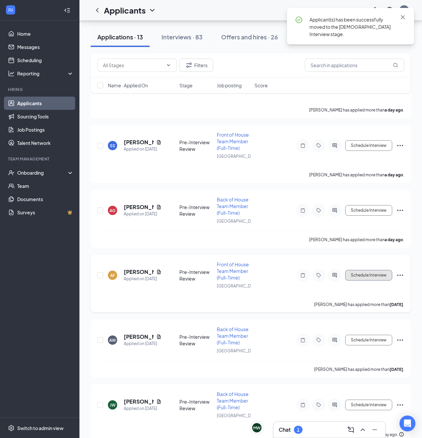
click at [351, 277] on button "Schedule Interview" at bounding box center [368, 275] width 47 height 11
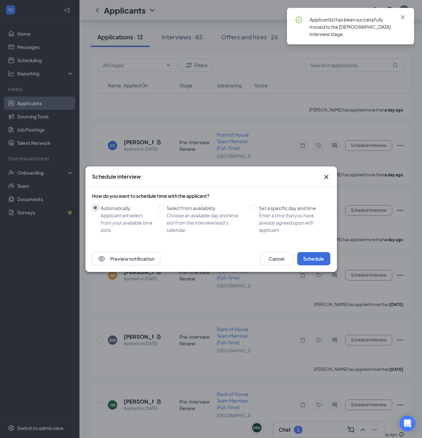
click at [317, 267] on div "Preview notification Cancel Schedule" at bounding box center [211, 259] width 252 height 26
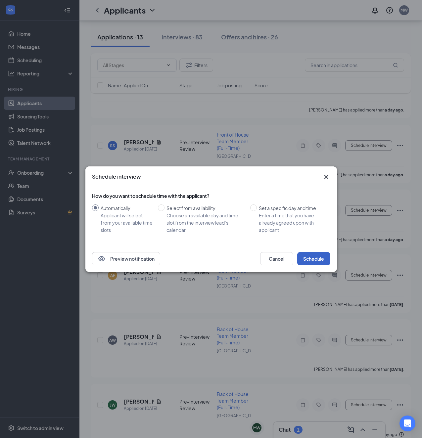
click at [317, 260] on button "Schedule" at bounding box center [313, 258] width 33 height 13
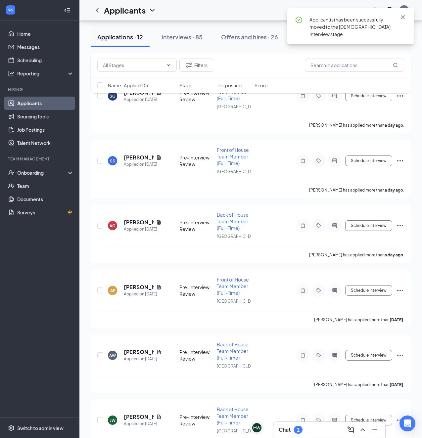
scroll to position [1187, 0]
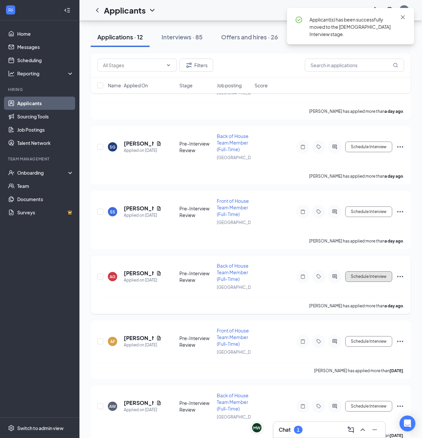
click at [366, 272] on button "Schedule Interview" at bounding box center [368, 277] width 47 height 11
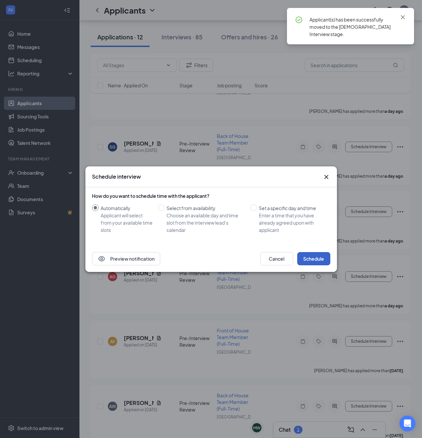
click at [321, 257] on button "Schedule" at bounding box center [313, 258] width 33 height 13
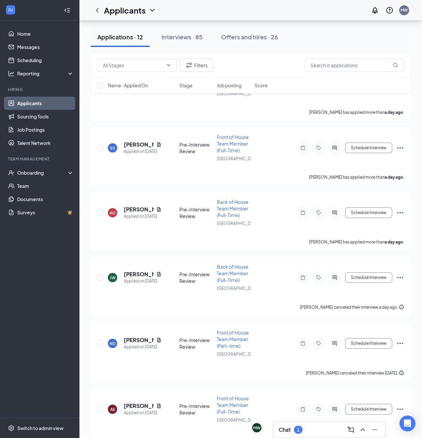
scroll to position [1188, 0]
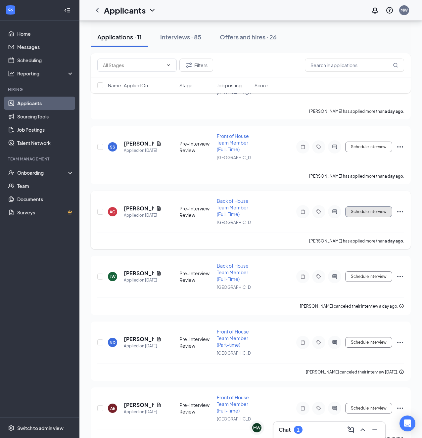
click at [363, 211] on button "Schedule Interview" at bounding box center [368, 212] width 47 height 11
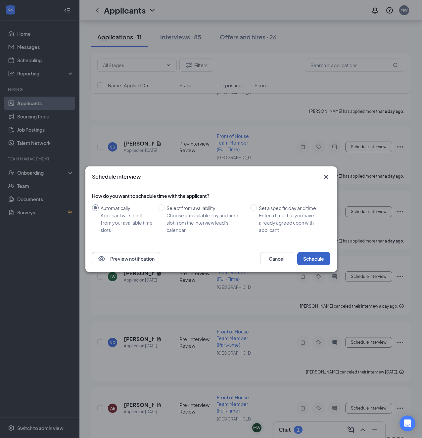
click at [317, 262] on button "Schedule" at bounding box center [313, 258] width 33 height 13
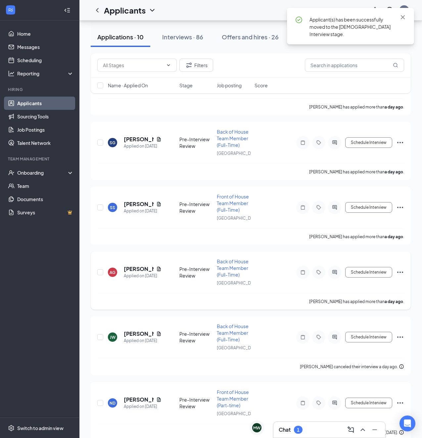
scroll to position [1121, 0]
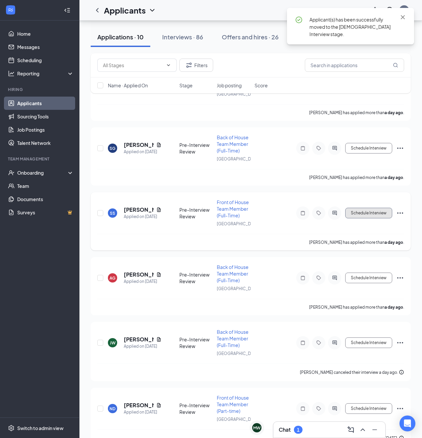
click at [361, 210] on button "Schedule Interview" at bounding box center [368, 213] width 47 height 11
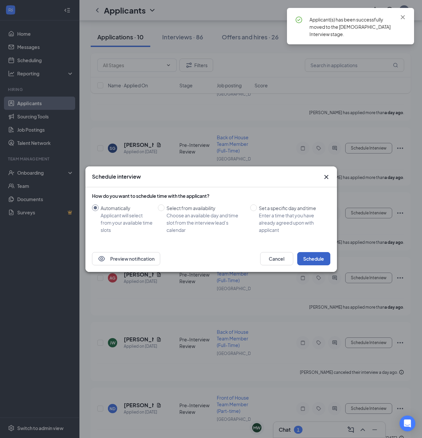
click at [319, 260] on button "Schedule" at bounding box center [313, 258] width 33 height 13
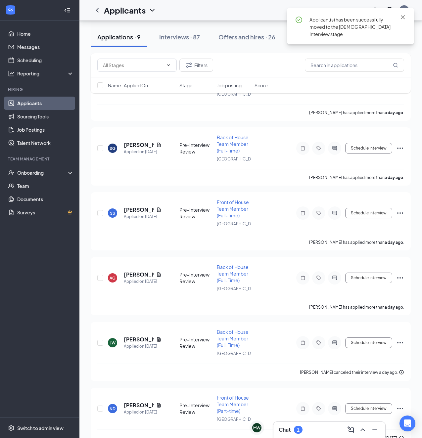
scroll to position [1022, 0]
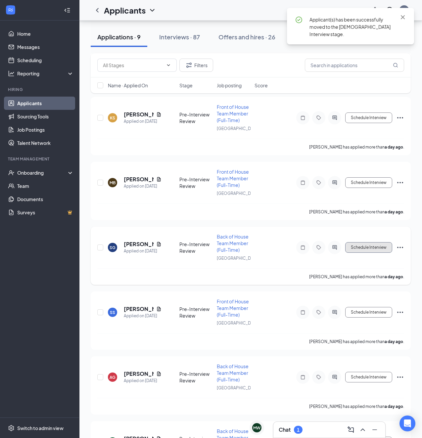
click at [379, 246] on button "Schedule Interview" at bounding box center [368, 247] width 47 height 11
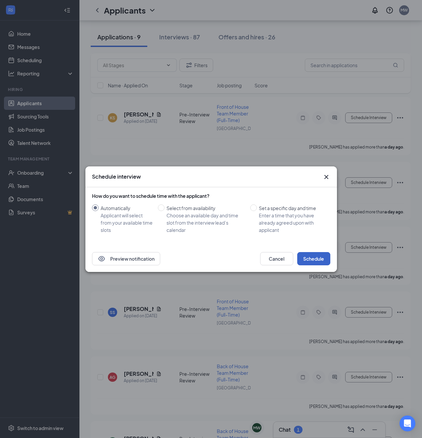
click at [322, 259] on button "Schedule" at bounding box center [313, 258] width 33 height 13
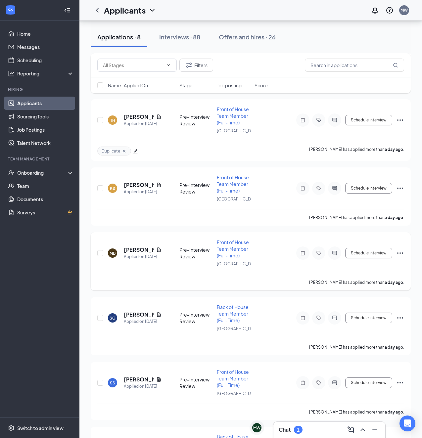
scroll to position [956, 0]
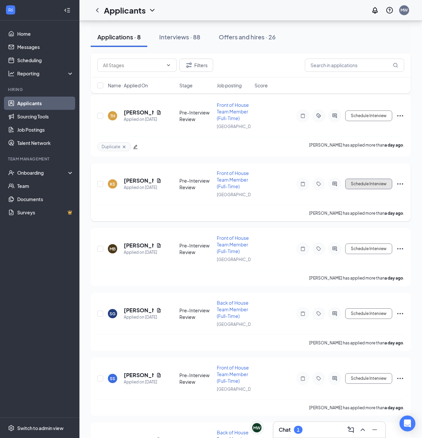
click at [360, 188] on button "Schedule Interview" at bounding box center [368, 184] width 47 height 11
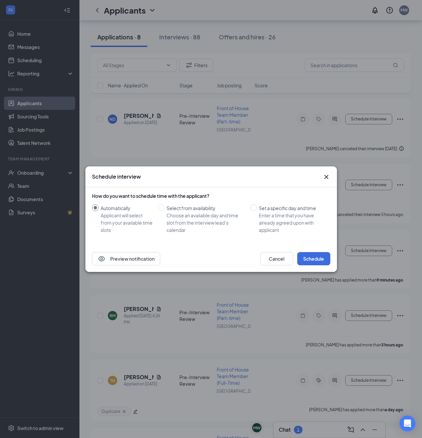
scroll to position [958, 0]
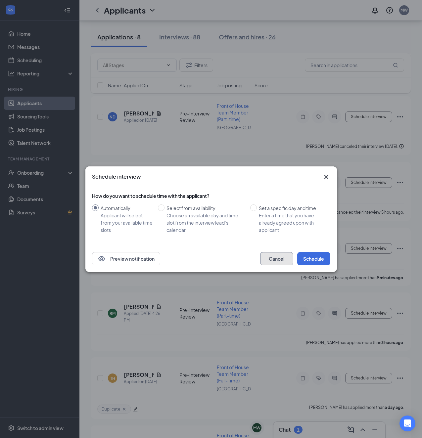
click at [275, 259] on button "Cancel" at bounding box center [276, 258] width 33 height 13
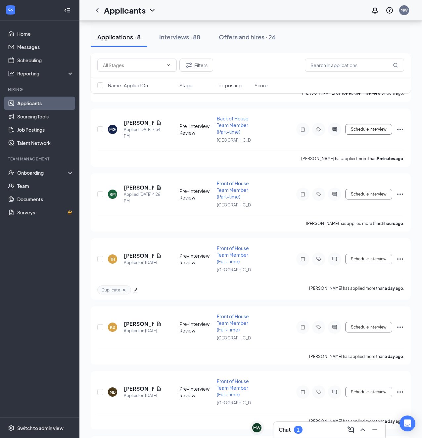
scroll to position [1091, 0]
